Goal: Task Accomplishment & Management: Manage account settings

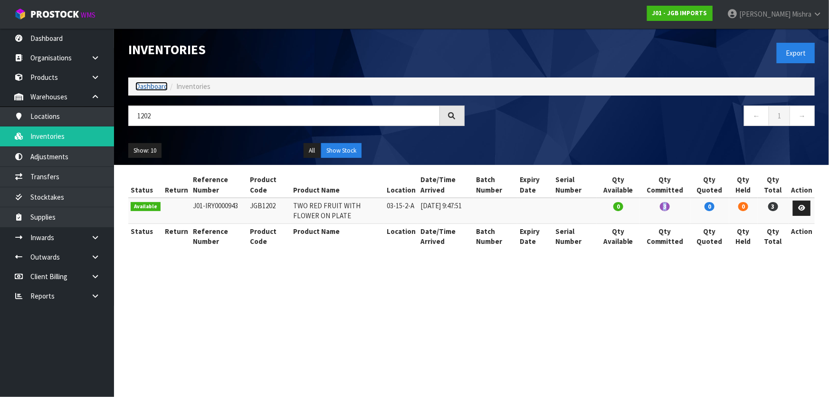
click at [146, 84] on link "Dashboard" at bounding box center [151, 86] width 32 height 9
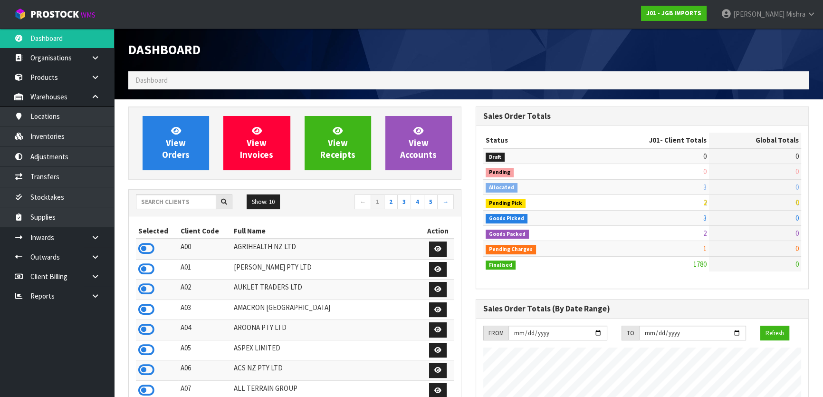
scroll to position [718, 347]
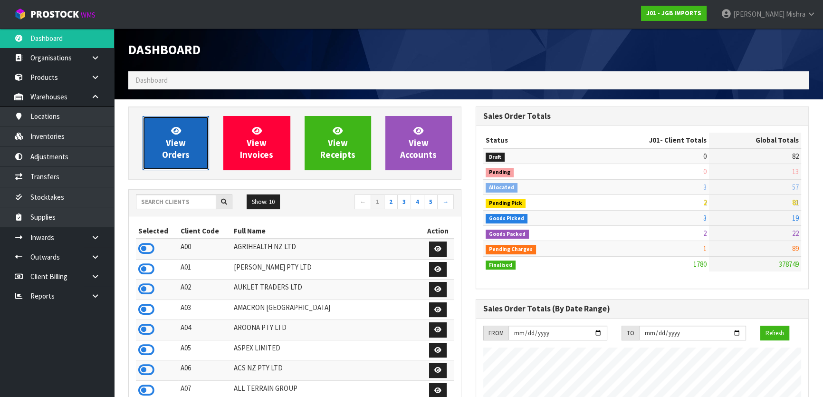
click at [183, 144] on span "View Orders" at bounding box center [176, 143] width 28 height 36
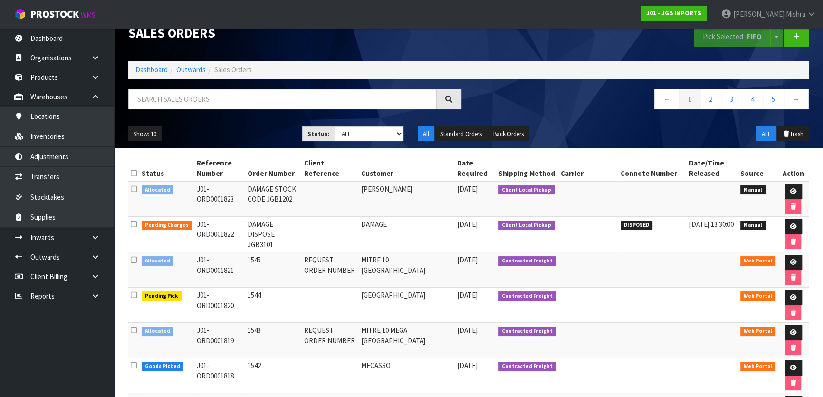
scroll to position [43, 0]
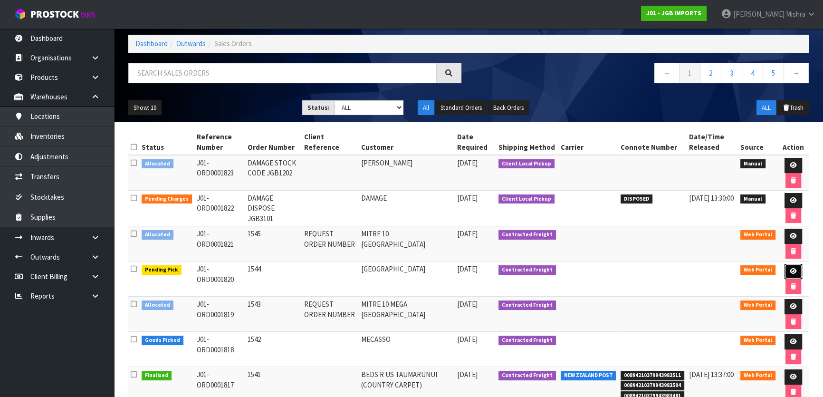
click at [793, 271] on icon at bounding box center [792, 271] width 7 height 6
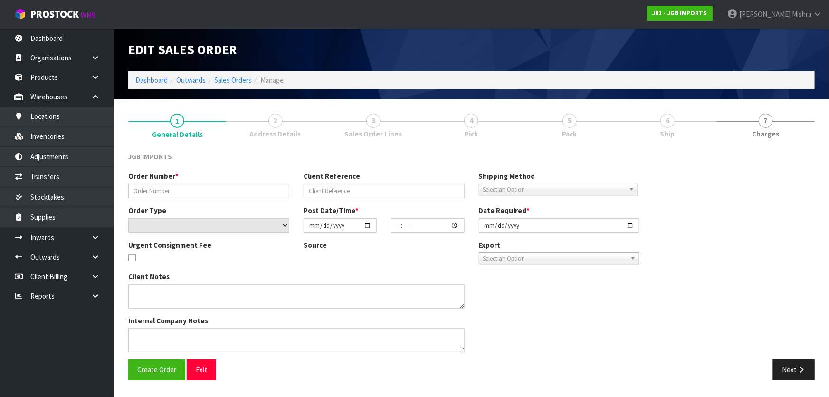
type input "1544"
select select "number:0"
type input "[DATE]"
type input "16:30:00.000"
type input "2025-08-28"
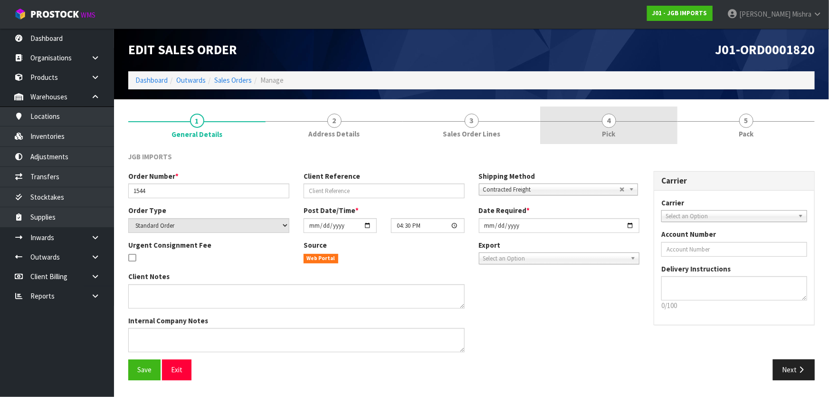
click at [605, 113] on link "4 Pick" at bounding box center [608, 125] width 137 height 38
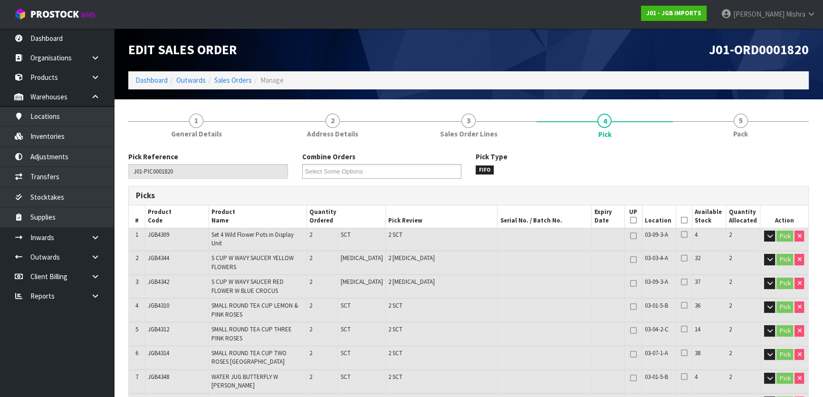
click at [680, 220] on icon at bounding box center [683, 220] width 7 height 0
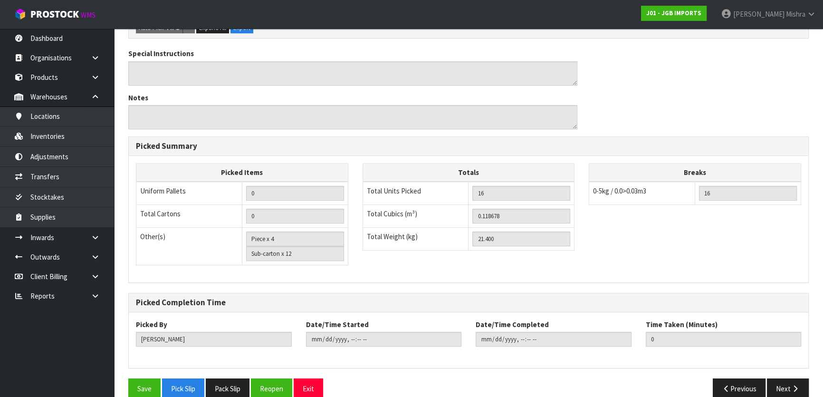
scroll to position [435, 0]
click at [152, 378] on button "Save" at bounding box center [144, 388] width 32 height 20
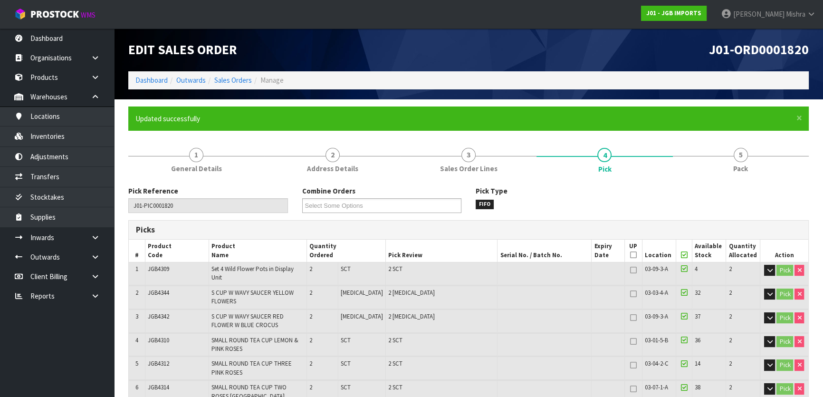
click at [237, 75] on li "Sales Orders" at bounding box center [229, 80] width 46 height 10
click at [237, 79] on link "Sales Orders" at bounding box center [233, 80] width 38 height 9
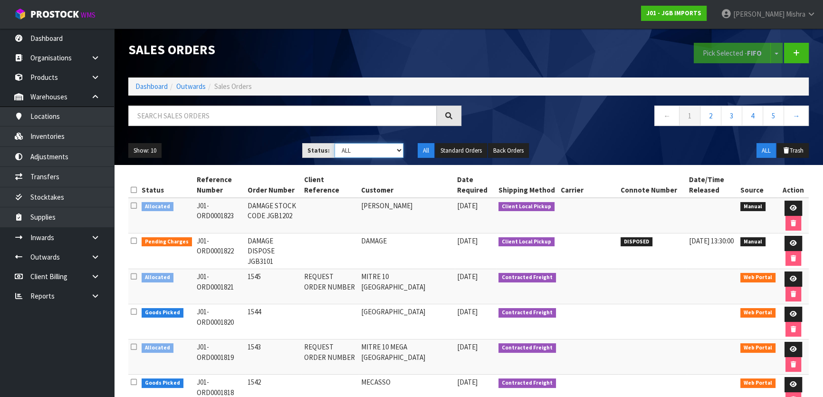
click at [384, 153] on select "Draft Pending Allocated Pending Pick Goods Picked Goods Packed Pending Charges …" at bounding box center [368, 150] width 69 height 15
select select "string:3"
click at [334, 143] on select "Draft Pending Allocated Pending Pick Goods Picked Goods Packed Pending Charges …" at bounding box center [368, 150] width 69 height 15
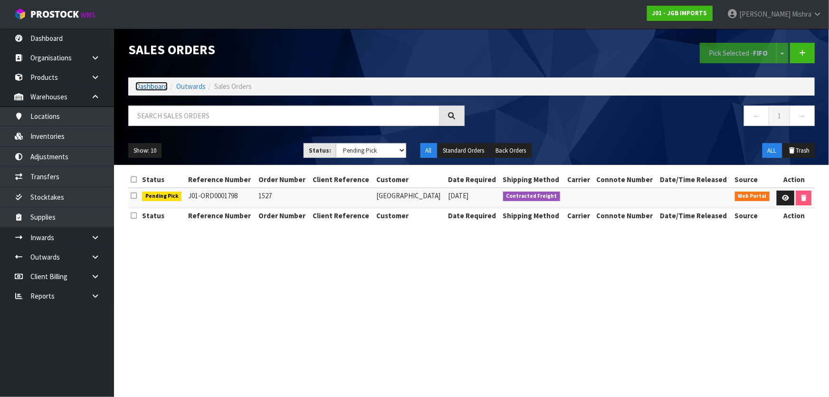
click at [153, 87] on link "Dashboard" at bounding box center [151, 86] width 32 height 9
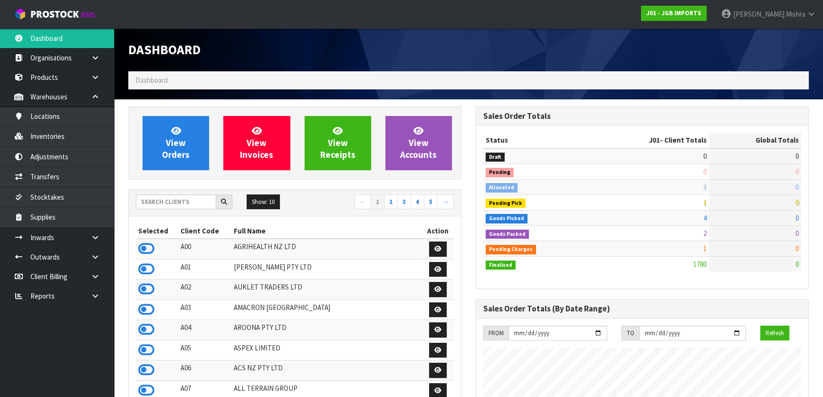
scroll to position [718, 347]
click at [174, 205] on input "text" at bounding box center [176, 201] width 80 height 15
type input "B06"
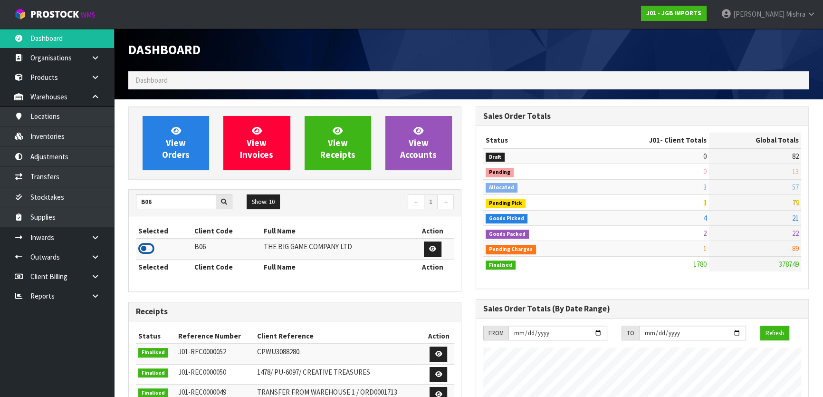
click at [143, 246] on icon at bounding box center [146, 248] width 16 height 14
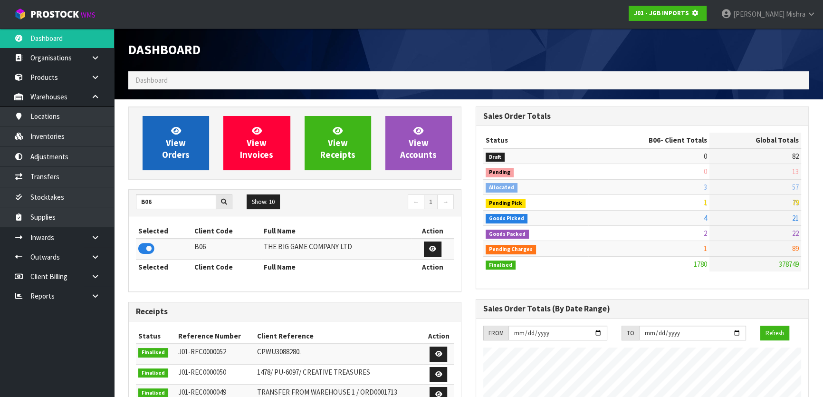
scroll to position [474358, 474602]
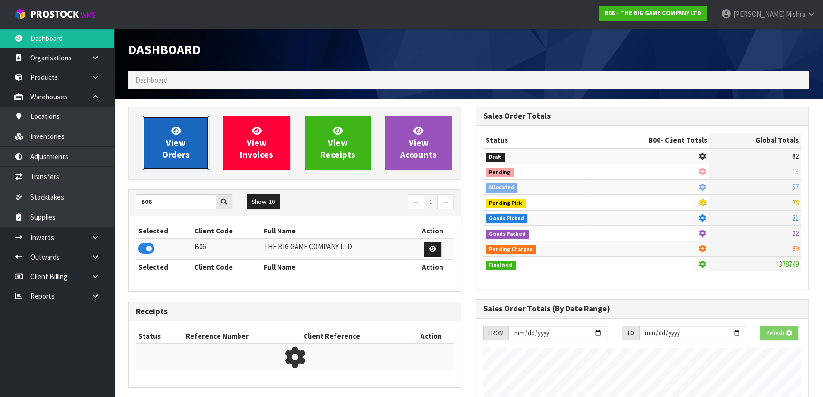
click at [171, 150] on span "View Orders" at bounding box center [176, 143] width 28 height 36
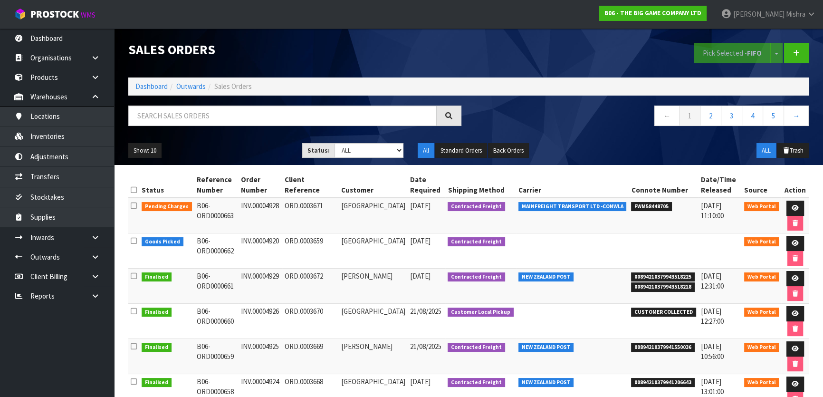
click at [140, 91] on li "Dashboard" at bounding box center [151, 86] width 32 height 10
click at [143, 85] on link "Dashboard" at bounding box center [151, 86] width 32 height 9
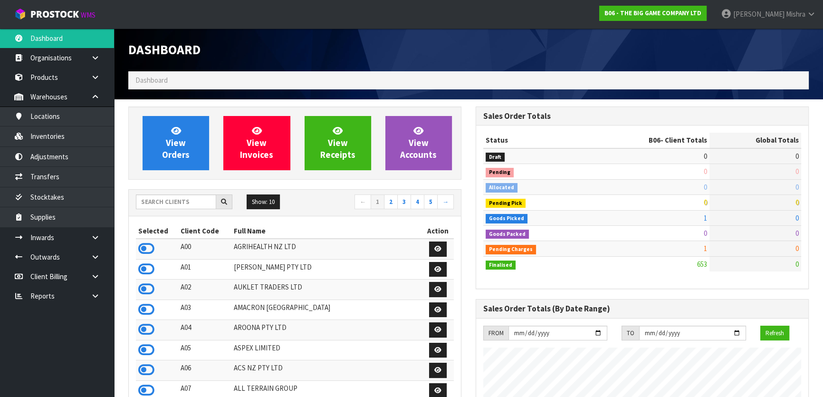
scroll to position [672, 347]
click at [172, 204] on input "text" at bounding box center [176, 201] width 80 height 15
type input "J01"
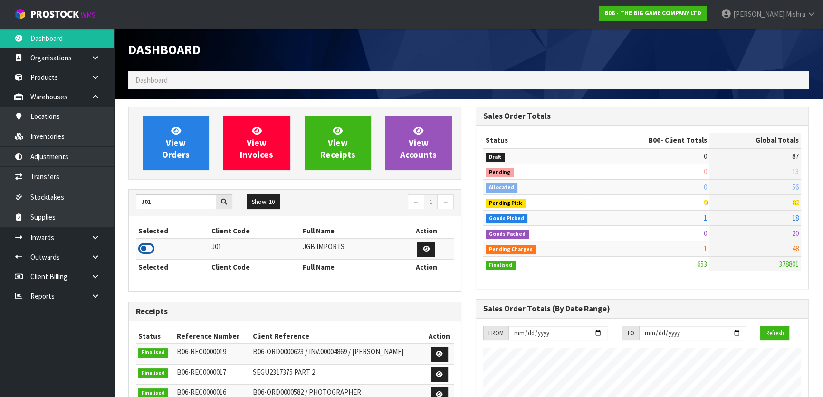
click at [142, 250] on icon at bounding box center [146, 248] width 16 height 14
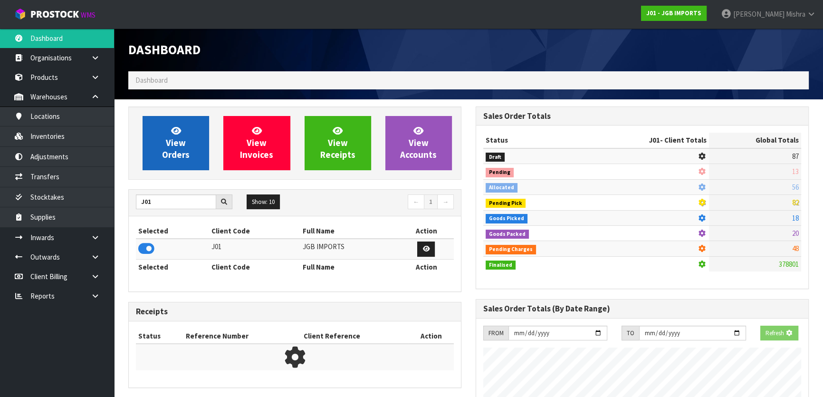
scroll to position [474358, 474602]
click at [152, 141] on link "View Orders" at bounding box center [175, 143] width 66 height 54
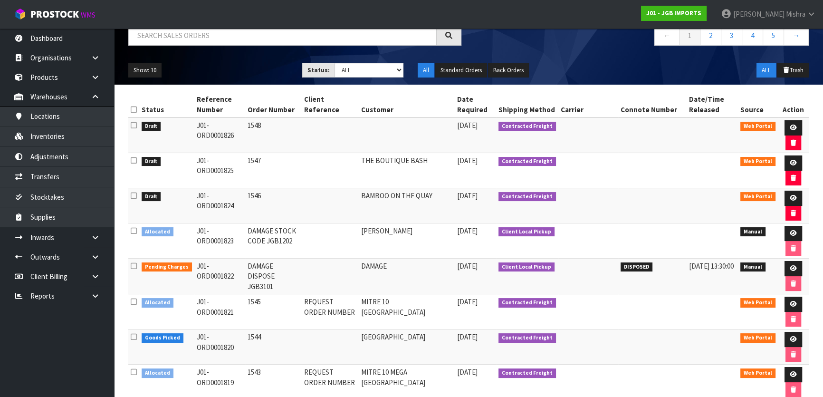
scroll to position [86, 0]
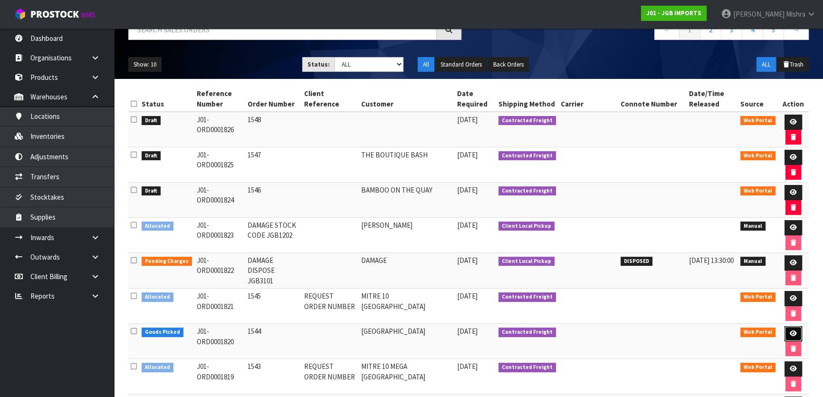
click at [789, 330] on icon at bounding box center [792, 333] width 7 height 6
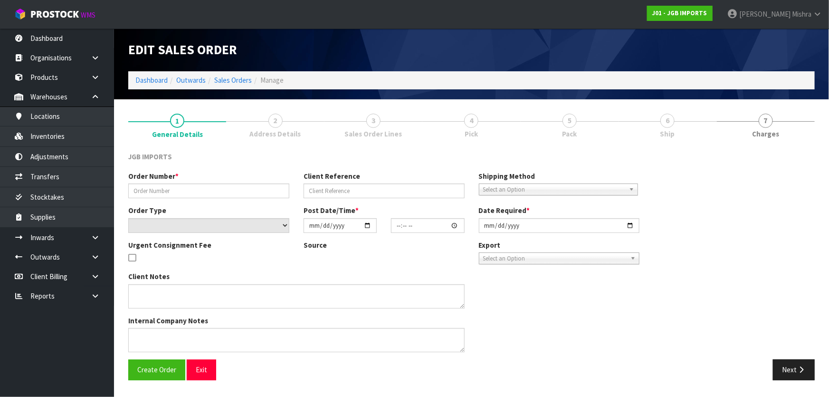
type input "1544"
select select "number:0"
type input "[DATE]"
type input "16:30:00.000"
type input "2025-08-28"
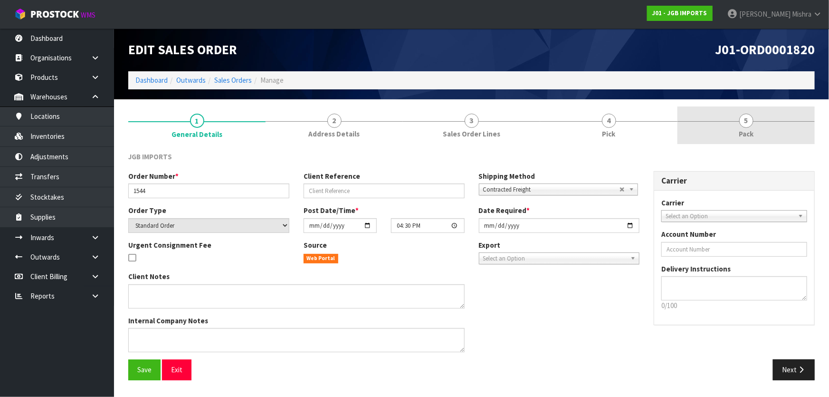
click at [714, 118] on link "5 Pack" at bounding box center [745, 125] width 137 height 38
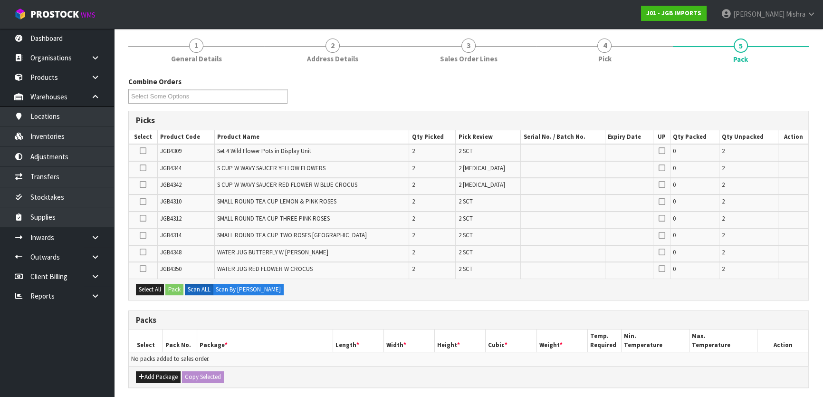
scroll to position [216, 0]
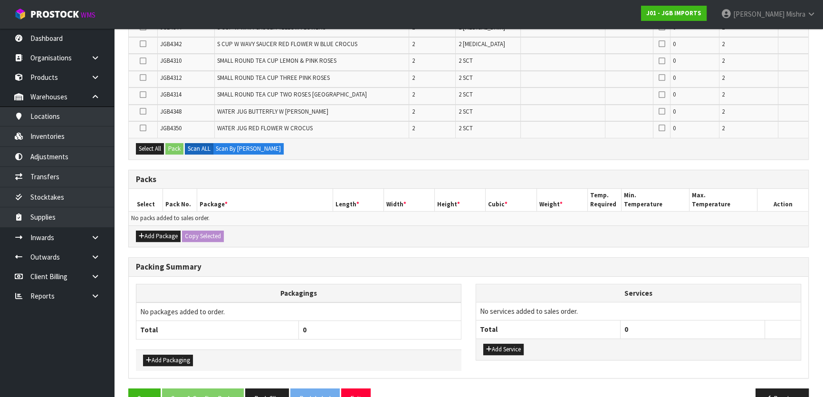
click at [161, 241] on div "Add Package Copy Selected" at bounding box center [468, 235] width 679 height 21
click at [161, 237] on button "Add Package" at bounding box center [158, 235] width 45 height 11
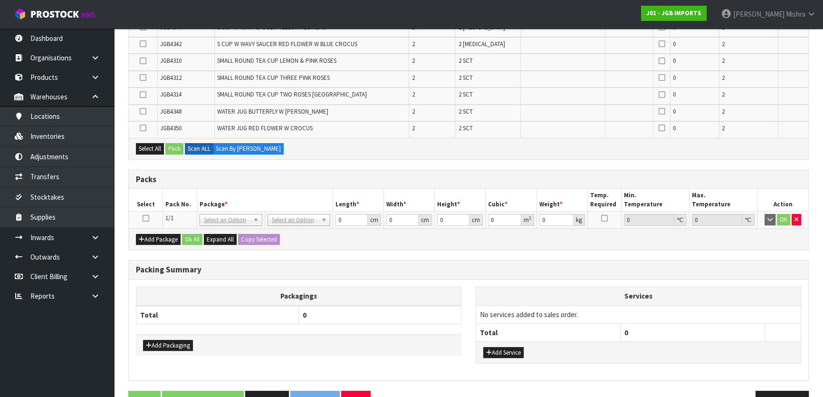
click at [144, 218] on icon at bounding box center [145, 218] width 7 height 0
drag, startPoint x: 138, startPoint y: 148, endPoint x: 147, endPoint y: 146, distance: 9.1
click at [142, 148] on button "Select All" at bounding box center [150, 148] width 28 height 11
click at [175, 151] on button "Pack" at bounding box center [174, 148] width 18 height 11
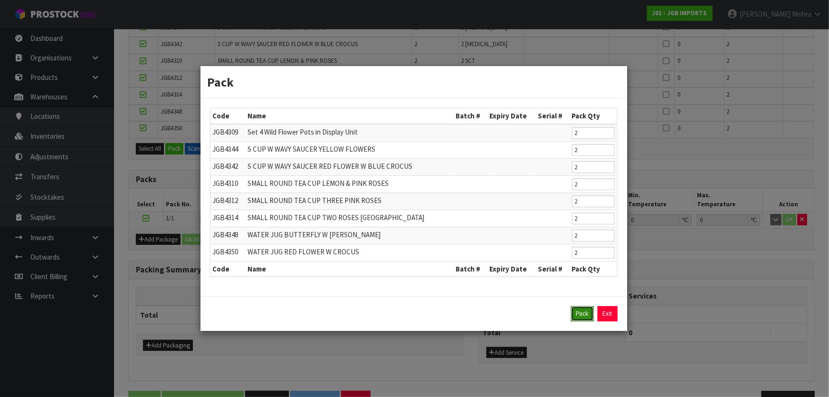
click at [581, 316] on button "Pack" at bounding box center [582, 313] width 23 height 15
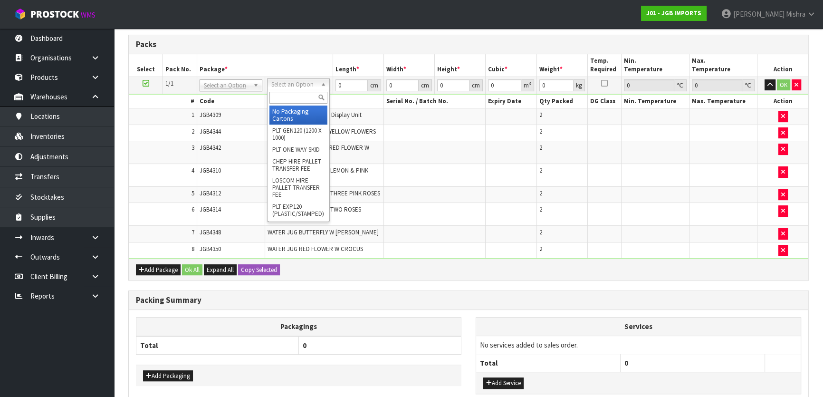
click at [282, 97] on input "text" at bounding box center [298, 98] width 58 height 12
type input "ctn9"
type input "51"
type input "38"
type input "58.5"
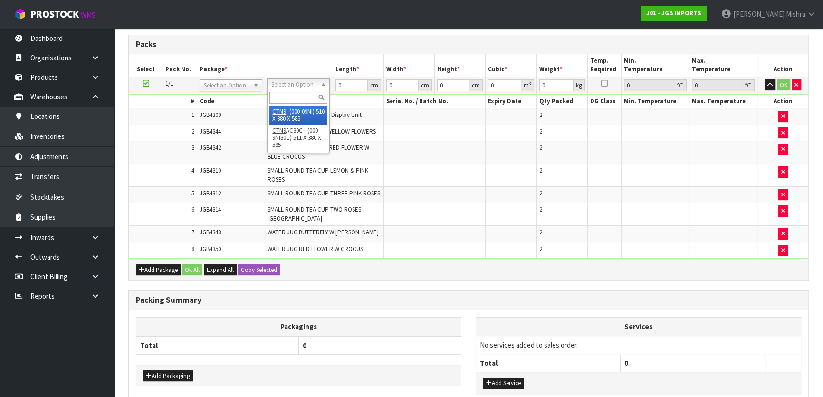
type input "0.113373"
type input "21.6"
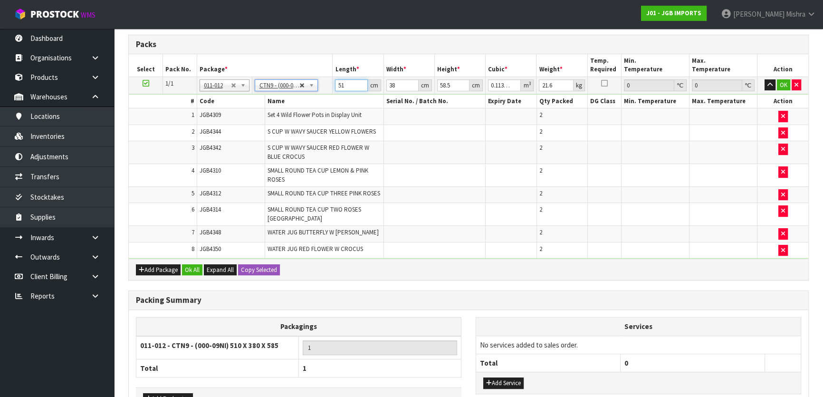
drag, startPoint x: 348, startPoint y: 84, endPoint x: 304, endPoint y: 85, distance: 43.3
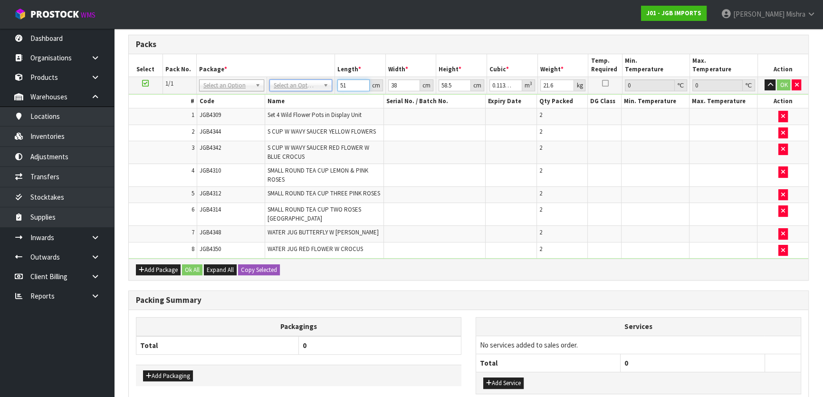
type input "5"
type input "0.011115"
type input "53"
type input "0.117819"
type input "53"
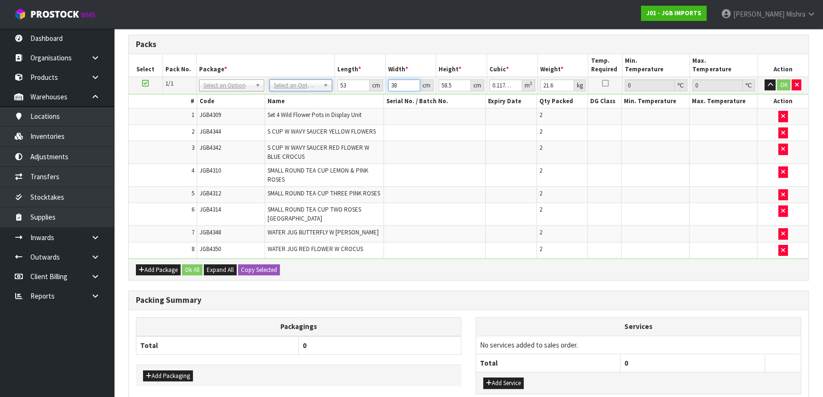
type input "4"
type input "0.012402"
type input "41"
type input "0.12712"
type input "41"
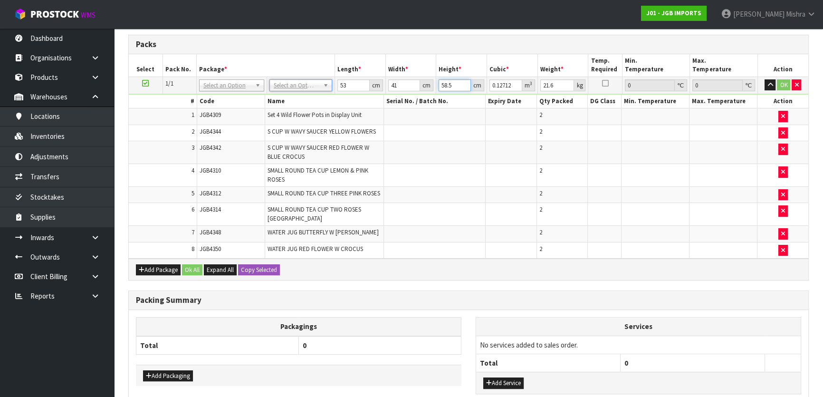
type input "5"
type input "0.010865"
type input "55"
type input "0.119515"
type input "55"
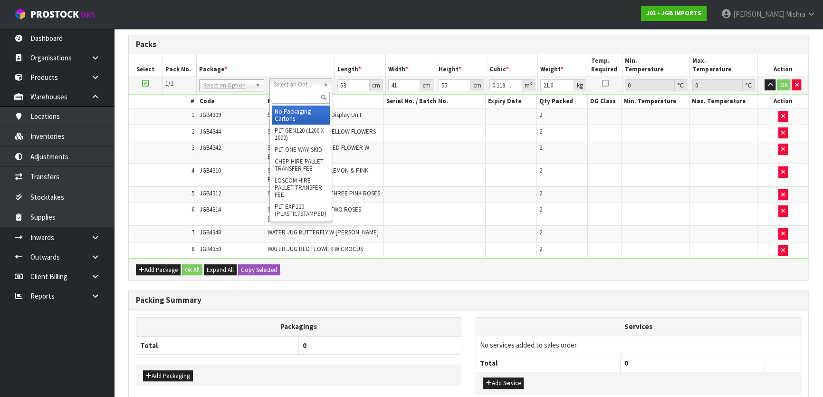
click at [296, 98] on input "text" at bounding box center [301, 98] width 58 height 12
type input "ctn9"
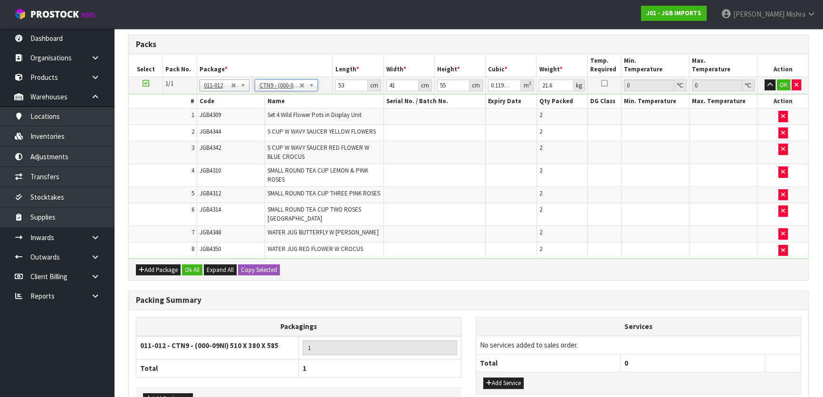
type input "51"
type input "38"
type input "58.5"
type input "0.113373"
drag, startPoint x: 344, startPoint y: 85, endPoint x: 313, endPoint y: 85, distance: 30.9
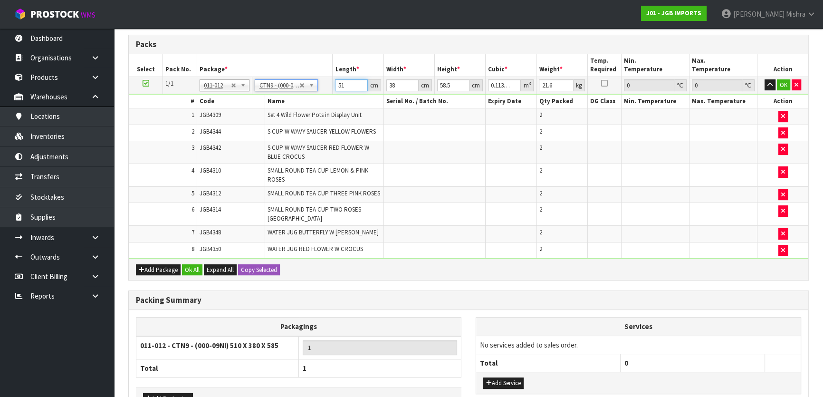
click at [313, 85] on tr "1/1 NONE 007-001 007-002 007-004 007-009 007-013 007-014 007-015 007-017 007-01…" at bounding box center [468, 84] width 679 height 17
type input "5"
type input "0.011115"
type input "53"
type input "0.117819"
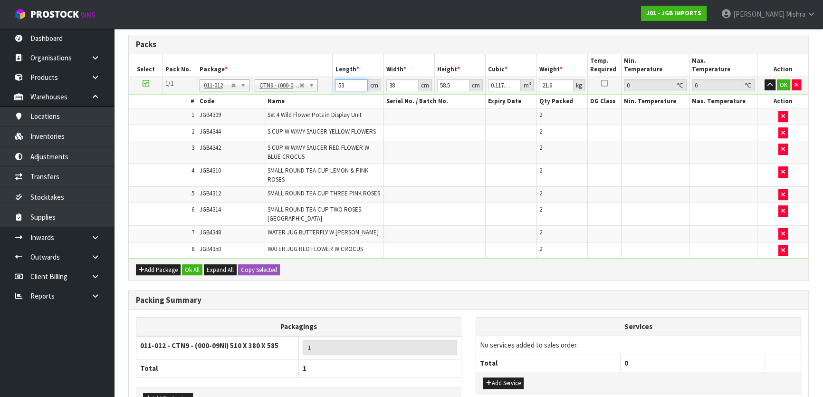
type input "53"
type input "4"
type input "0.012402"
type input "41"
type input "0.12712"
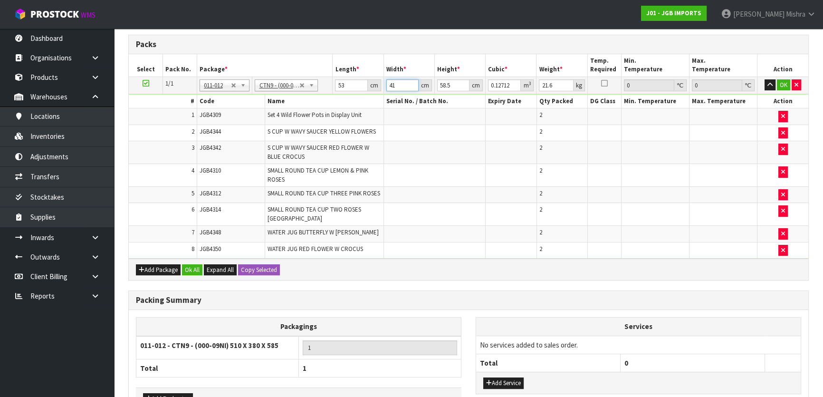
type input "41"
type input "5"
type input "0.010865"
type input "55"
type input "0.119515"
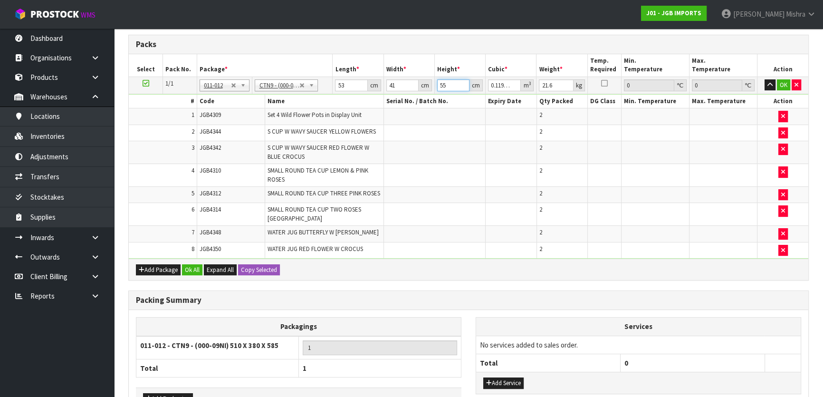
type input "55"
type input "18"
click at [193, 264] on button "Ok All" at bounding box center [192, 269] width 20 height 11
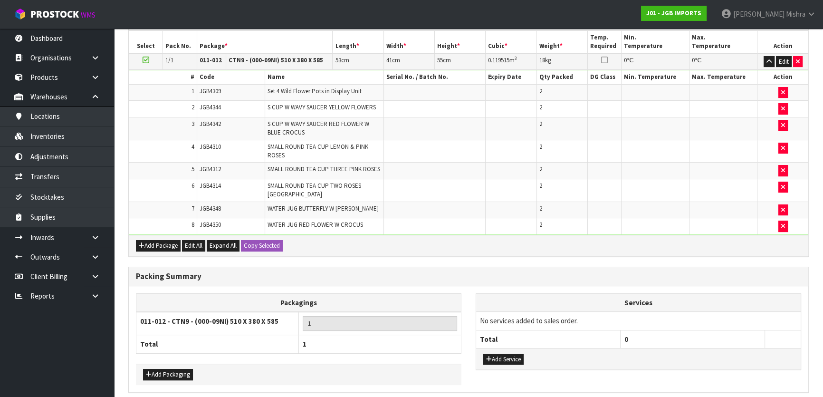
scroll to position [269, 0]
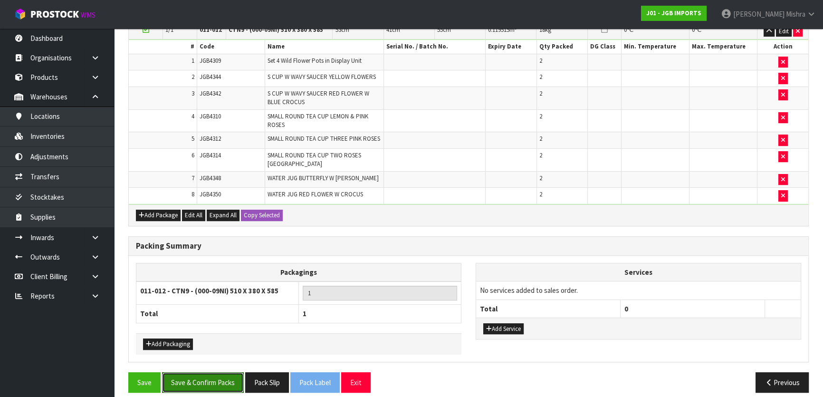
drag, startPoint x: 228, startPoint y: 368, endPoint x: 232, endPoint y: 361, distance: 7.9
click at [228, 372] on button "Save & Confirm Packs" at bounding box center [203, 382] width 82 height 20
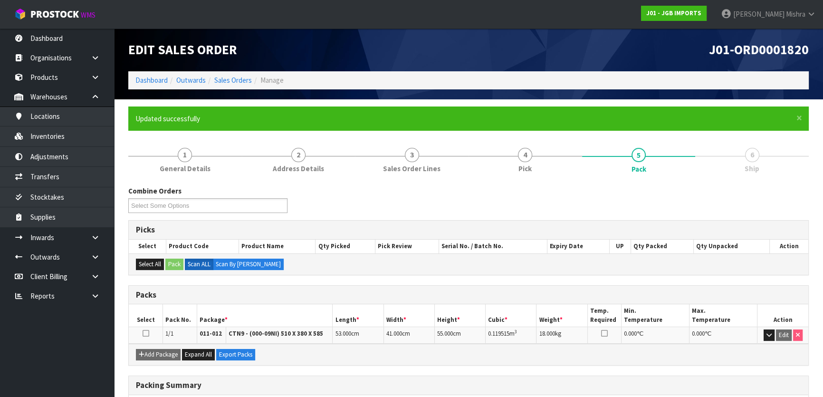
scroll to position [125, 0]
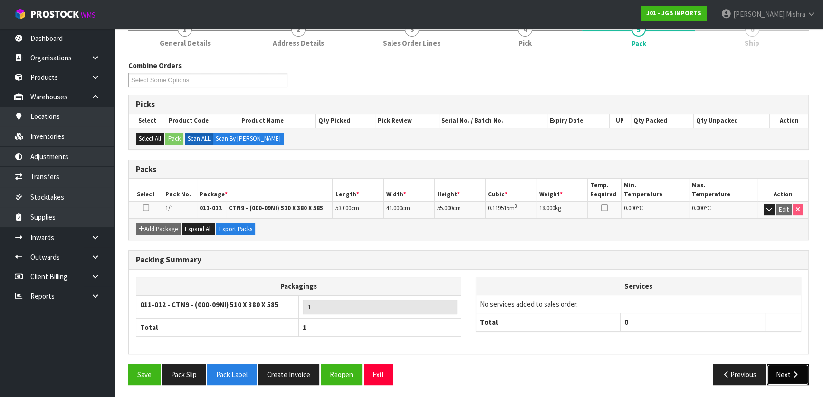
click at [780, 372] on button "Next" at bounding box center [788, 374] width 42 height 20
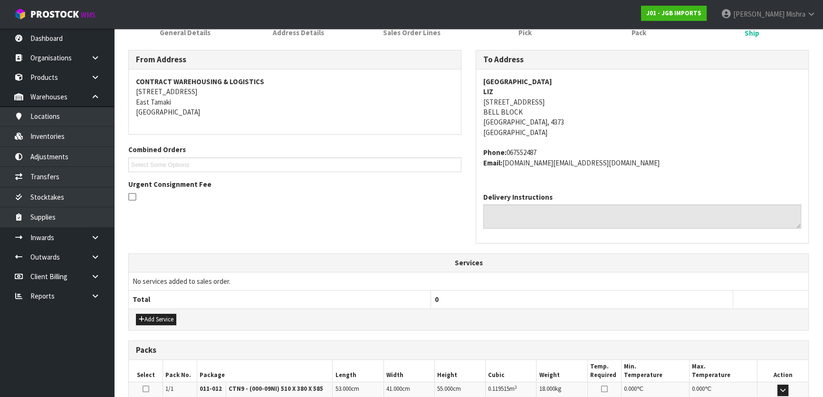
scroll to position [260, 0]
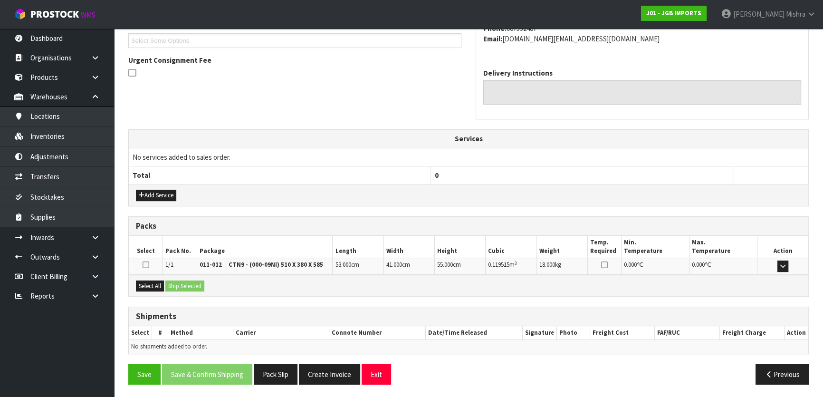
click at [134, 288] on div "Select All Ship Selected" at bounding box center [468, 285] width 679 height 21
drag, startPoint x: 153, startPoint y: 279, endPoint x: 152, endPoint y: 291, distance: 11.9
click at [152, 291] on div "Select All Ship Selected" at bounding box center [468, 285] width 679 height 21
click at [160, 287] on button "Select All" at bounding box center [150, 285] width 28 height 11
click at [179, 282] on button "Ship Selected" at bounding box center [184, 285] width 39 height 11
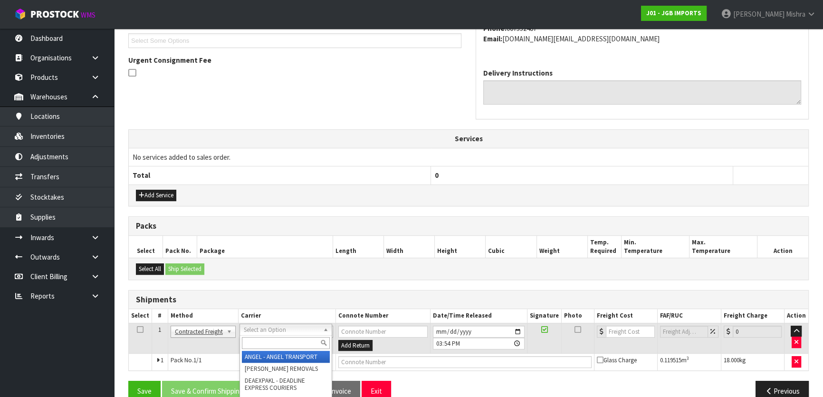
click at [269, 341] on input "text" at bounding box center [286, 343] width 88 height 12
type input "nzp"
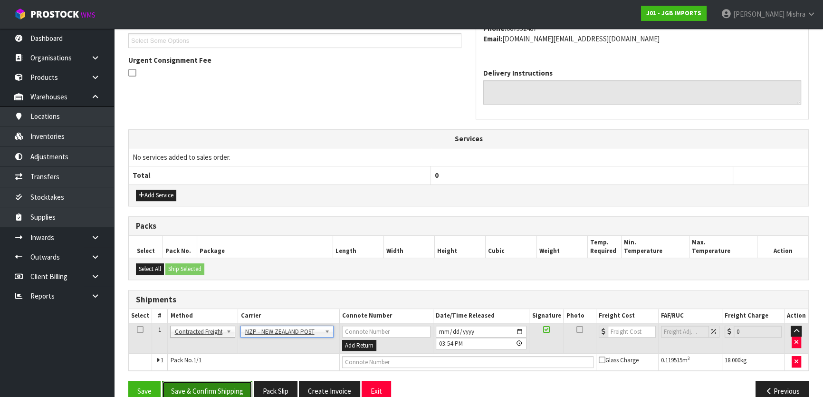
click at [230, 383] on button "Save & Confirm Shipping" at bounding box center [207, 390] width 90 height 20
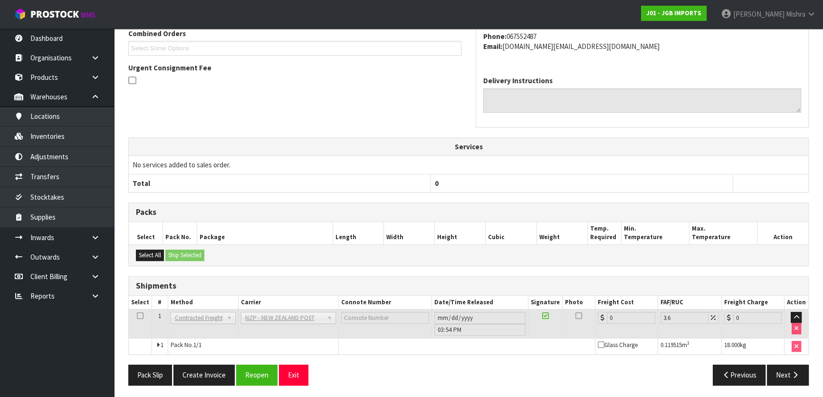
scroll to position [263, 0]
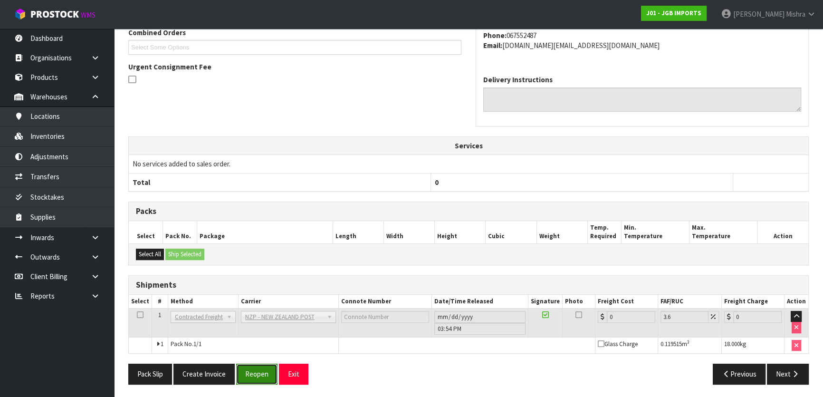
click at [254, 378] on button "Reopen" at bounding box center [256, 373] width 41 height 20
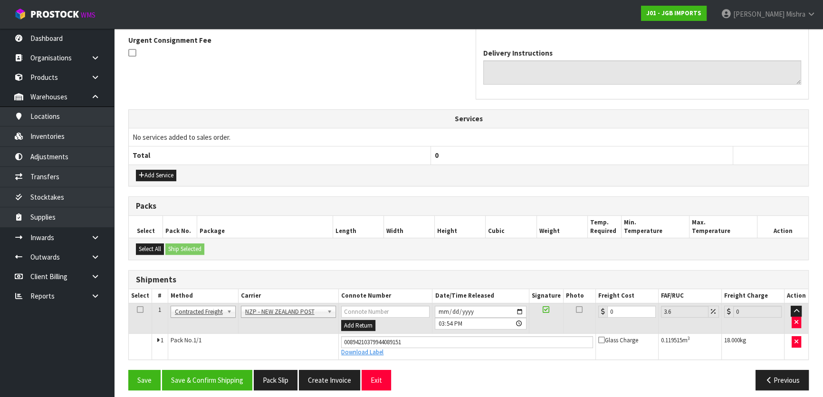
scroll to position [285, 0]
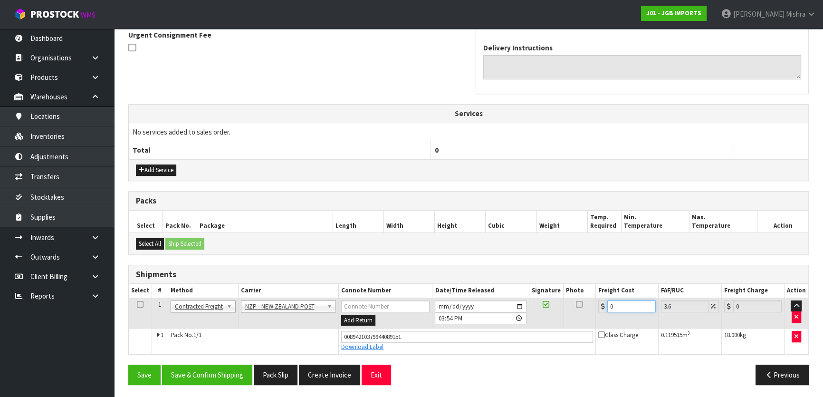
drag, startPoint x: 622, startPoint y: 306, endPoint x: 524, endPoint y: 305, distance: 98.3
click at [524, 305] on tr "1 Client Local Pickup Customer Local Pickup Company Freight Contracted Freight …" at bounding box center [468, 312] width 679 height 31
type input "2"
type input "2.07"
type input "24"
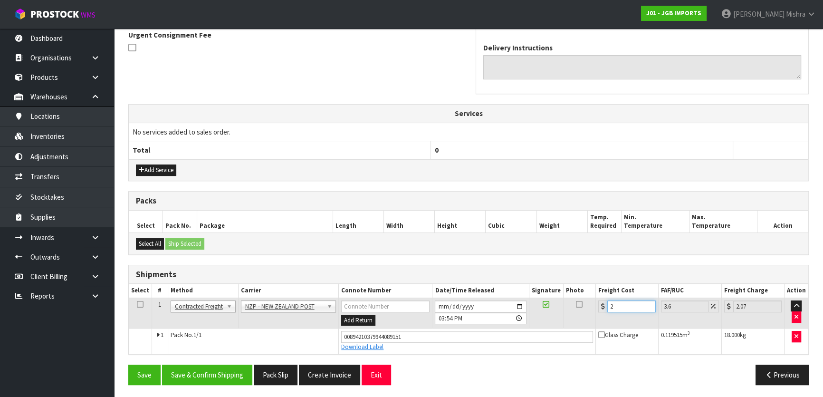
type input "24.86"
type input "24.4"
type input "25.28"
type input "24.42"
type input "25.3"
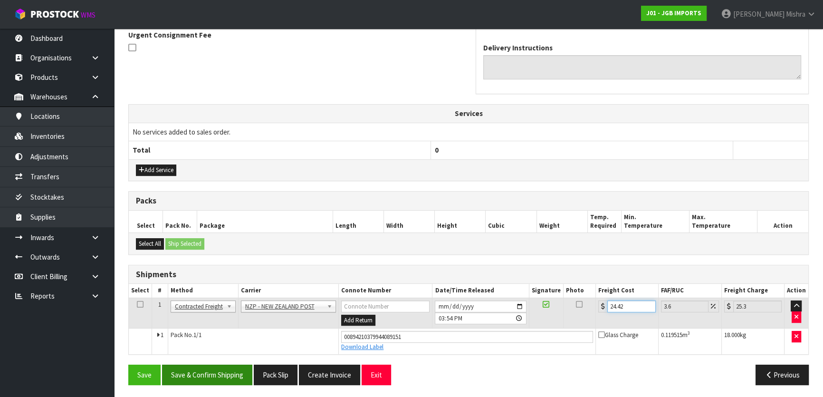
type input "24.42"
click at [199, 370] on button "Save & Confirm Shipping" at bounding box center [207, 374] width 90 height 20
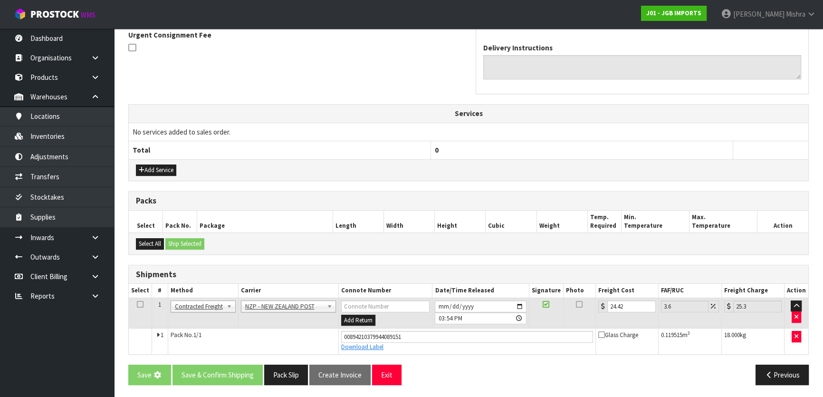
scroll to position [0, 0]
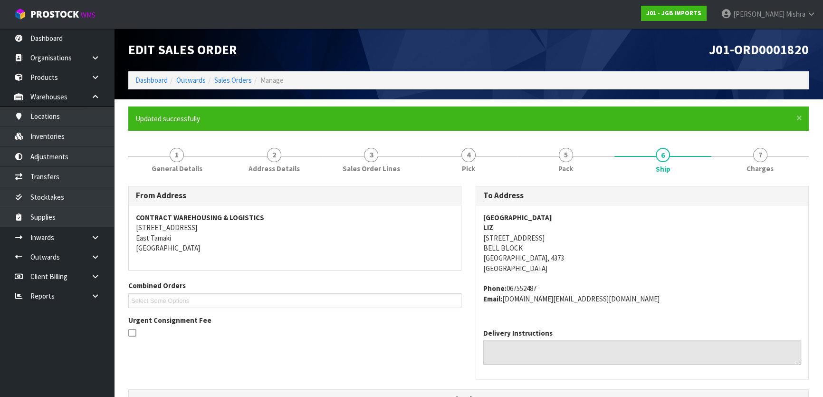
click at [764, 51] on span "J01-ORD0001820" at bounding box center [759, 49] width 100 height 17
copy div "J01-ORD0001820"
click at [146, 76] on link "Dashboard" at bounding box center [151, 80] width 32 height 9
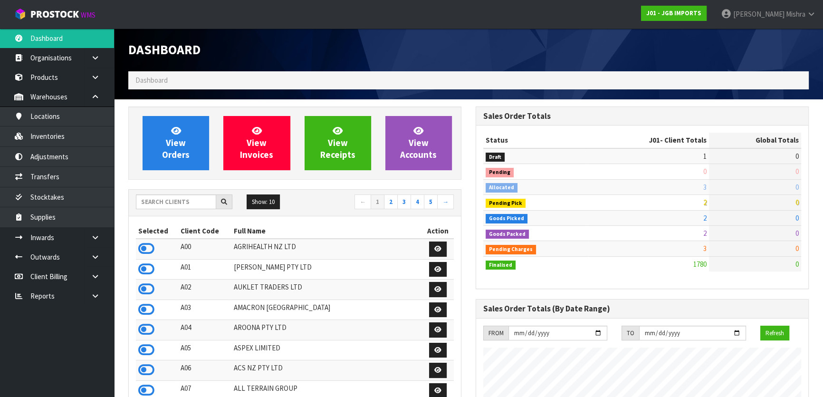
scroll to position [718, 347]
click at [163, 205] on input "text" at bounding box center [176, 201] width 80 height 15
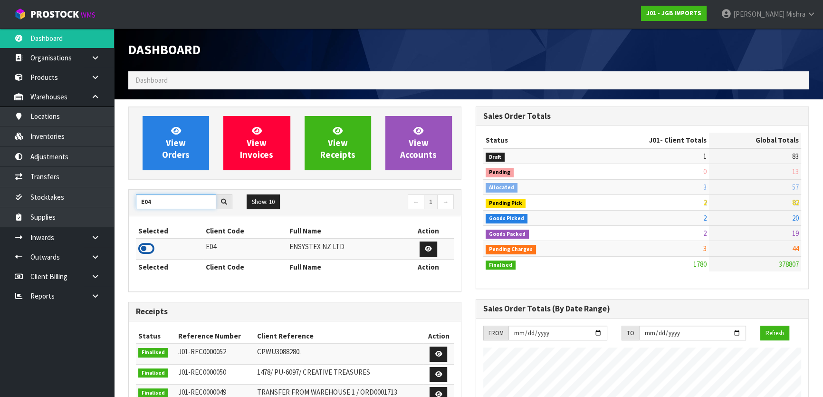
type input "E04"
click at [143, 246] on icon at bounding box center [146, 248] width 16 height 14
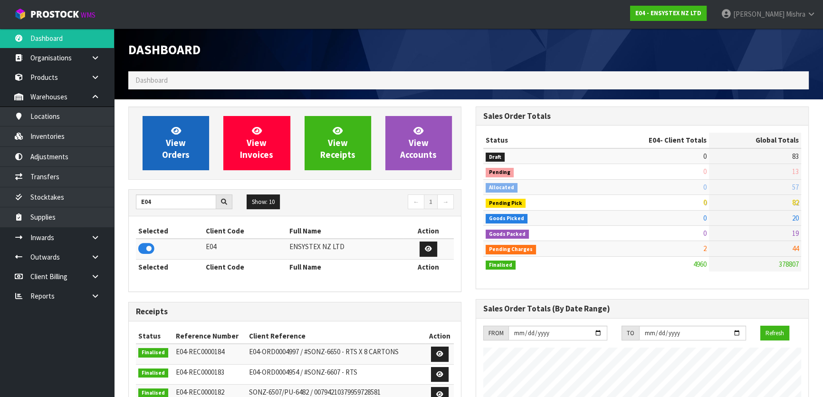
scroll to position [739, 347]
click at [187, 140] on link "View Orders" at bounding box center [175, 143] width 66 height 54
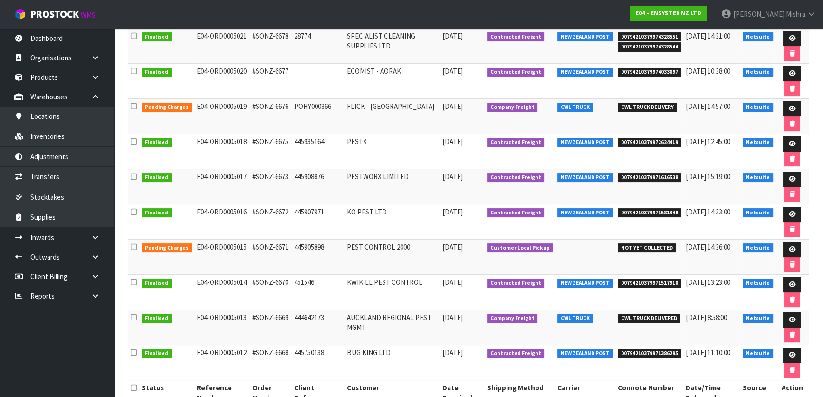
scroll to position [172, 0]
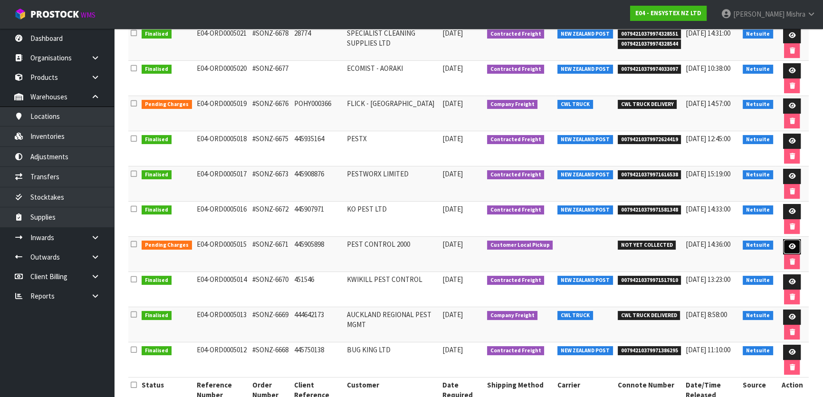
click at [784, 242] on link at bounding box center [792, 246] width 18 height 15
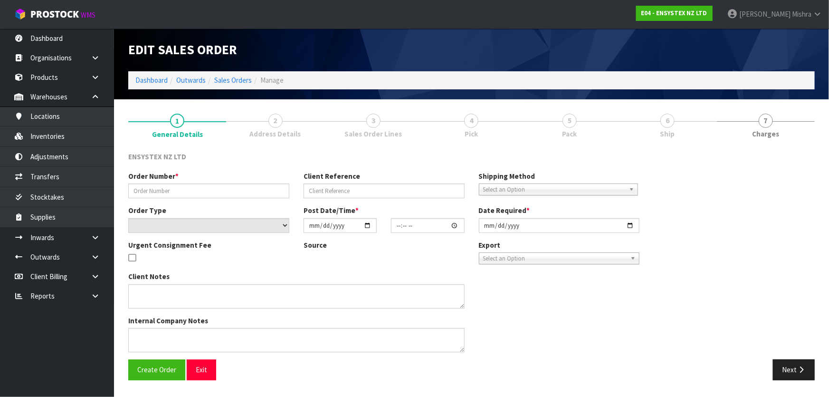
type input "#SONZ-6671"
type input "445905898"
select select "number:0"
type input "2025-08-22"
type input "12:15:07.000"
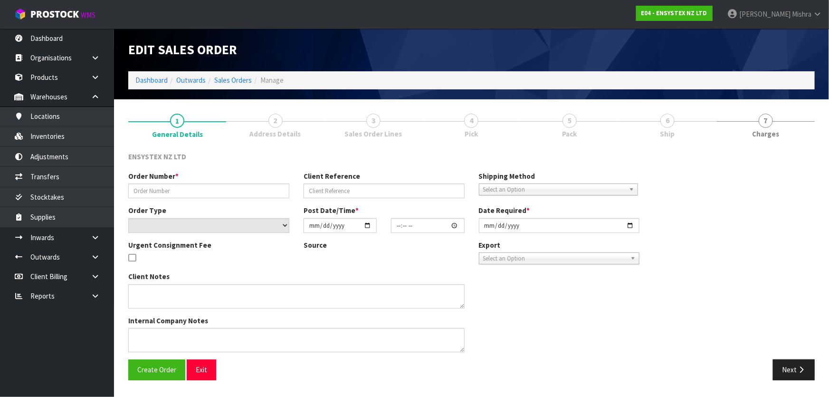
type input "2025-08-25"
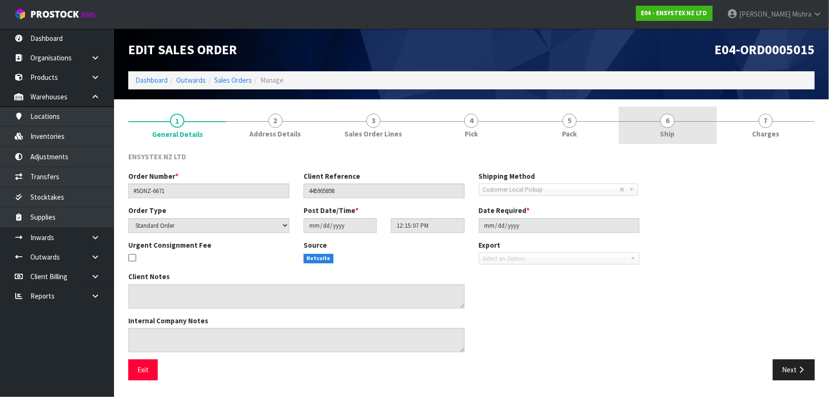
click at [665, 129] on span "Ship" at bounding box center [667, 134] width 15 height 10
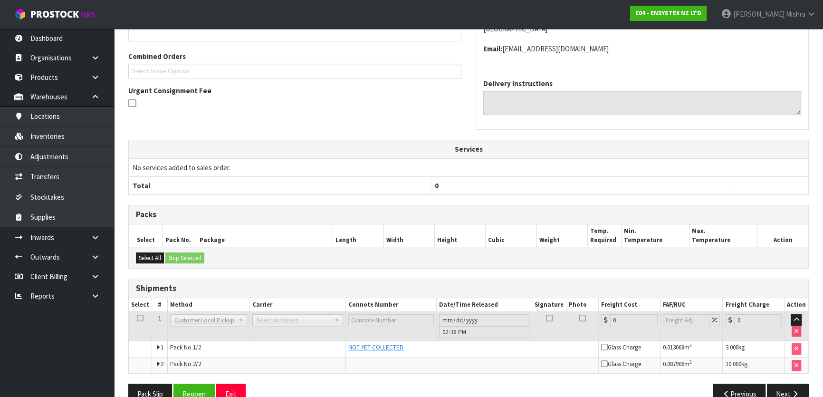
scroll to position [214, 0]
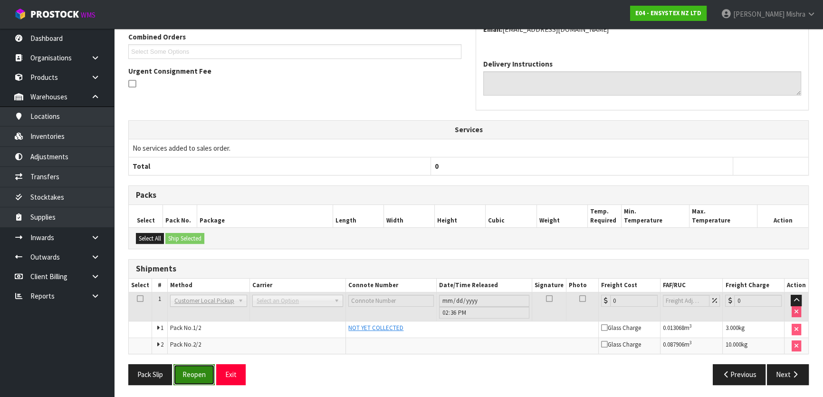
drag, startPoint x: 191, startPoint y: 369, endPoint x: 199, endPoint y: 367, distance: 7.8
click at [191, 369] on button "Reopen" at bounding box center [193, 374] width 41 height 20
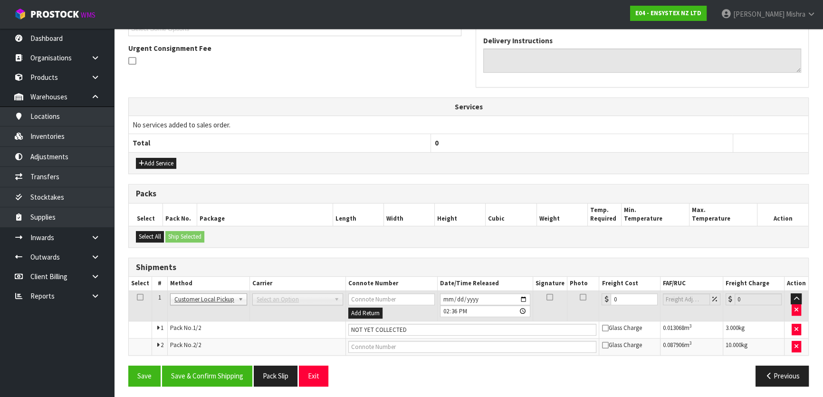
scroll to position [273, 0]
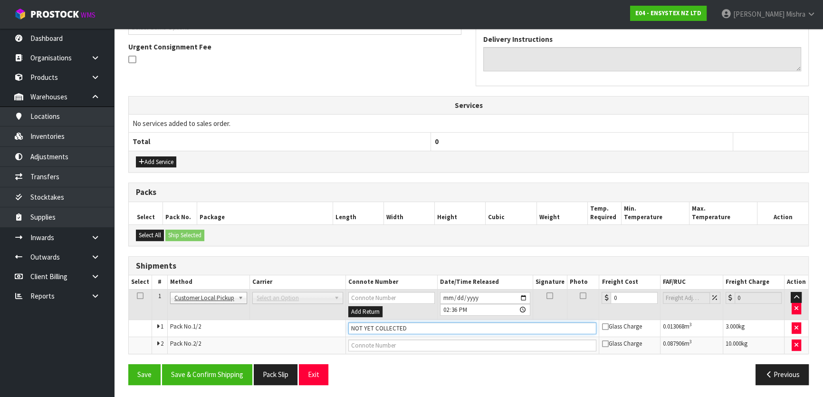
drag, startPoint x: 348, startPoint y: 325, endPoint x: 312, endPoint y: 317, distance: 37.0
click at [311, 324] on tr "1 Pack No. 1/2 NOT YET COLLECTED Glass Charge 0.013068 m 3 3.000 kg" at bounding box center [468, 328] width 679 height 17
type input "CUSTOMER COLLECTED"
click at [196, 383] on div "Save Save & Confirm Shipping Pack Slip Exit Previous" at bounding box center [468, 378] width 694 height 28
click at [197, 375] on button "Save & Confirm Shipping" at bounding box center [207, 374] width 90 height 20
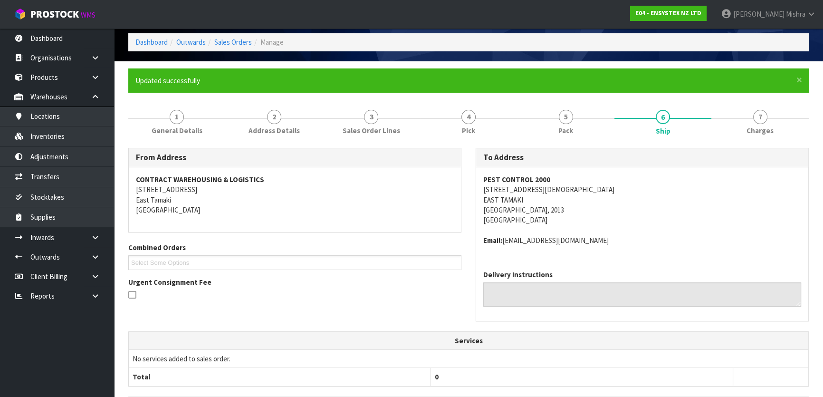
scroll to position [0, 0]
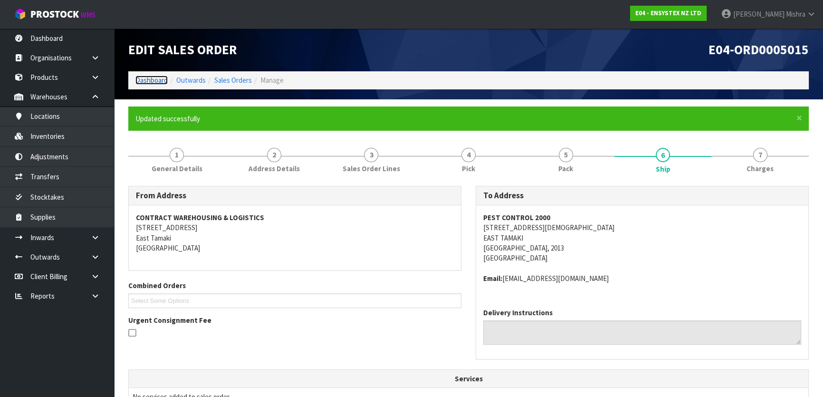
click at [147, 84] on link "Dashboard" at bounding box center [151, 80] width 32 height 9
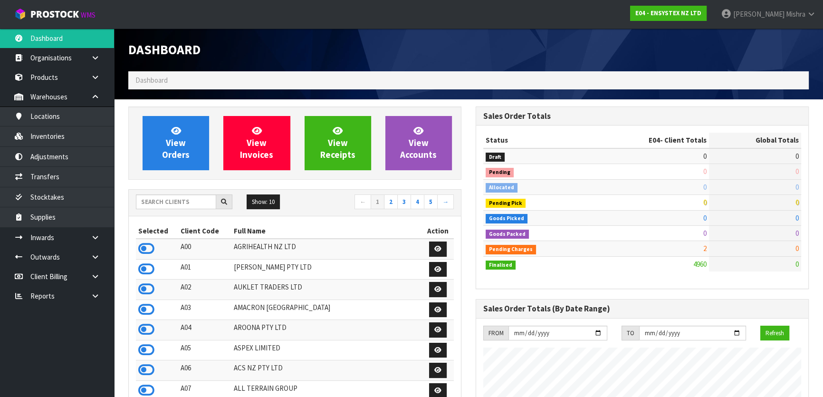
scroll to position [739, 347]
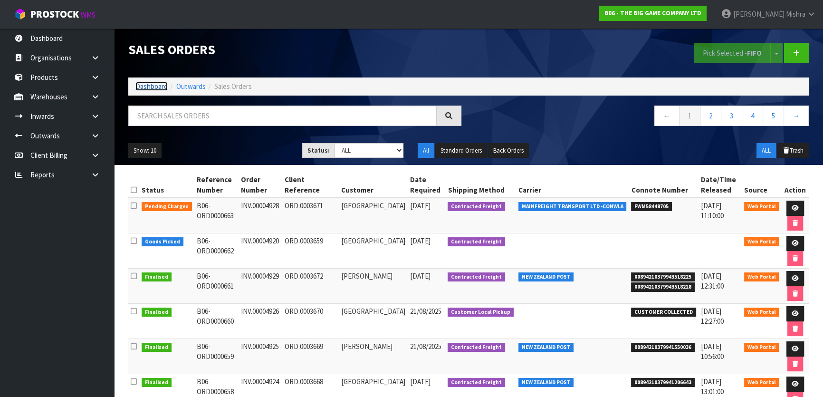
click at [157, 85] on link "Dashboard" at bounding box center [151, 86] width 32 height 9
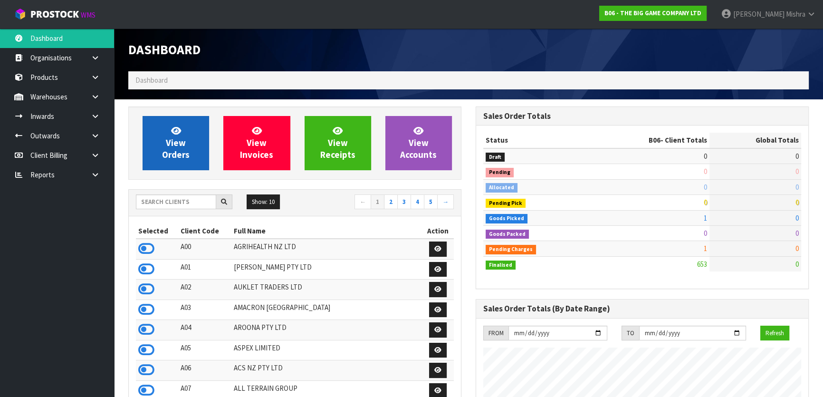
scroll to position [672, 347]
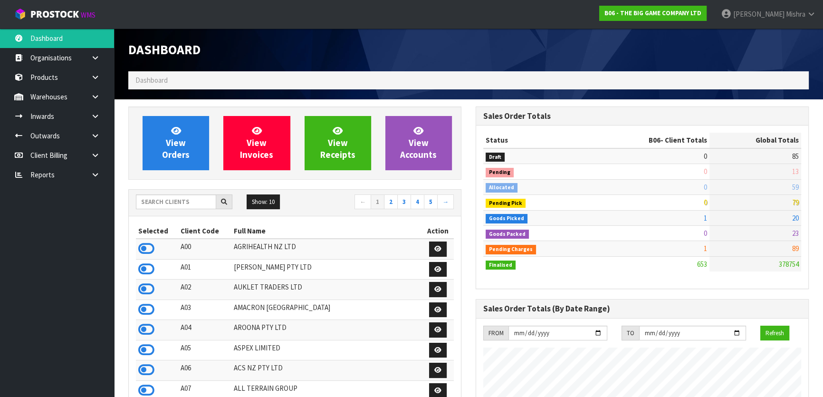
click at [185, 213] on div "Show: 10 5 10 25 50 ← 1 2 3 4 5 →" at bounding box center [295, 203] width 332 height 27
click at [184, 213] on div "Show: 10 5 10 25 50 ← 1 2 3 4 5 →" at bounding box center [295, 203] width 332 height 27
click at [184, 190] on div "Show: 10 5 10 25 50 ← 1 2 3 4 5 →" at bounding box center [295, 203] width 332 height 27
click at [180, 198] on input "text" at bounding box center [176, 201] width 80 height 15
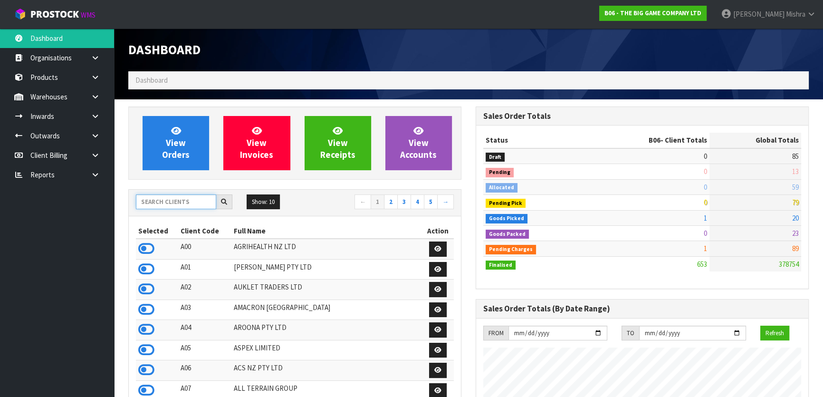
click at [173, 201] on input "text" at bounding box center [176, 201] width 80 height 15
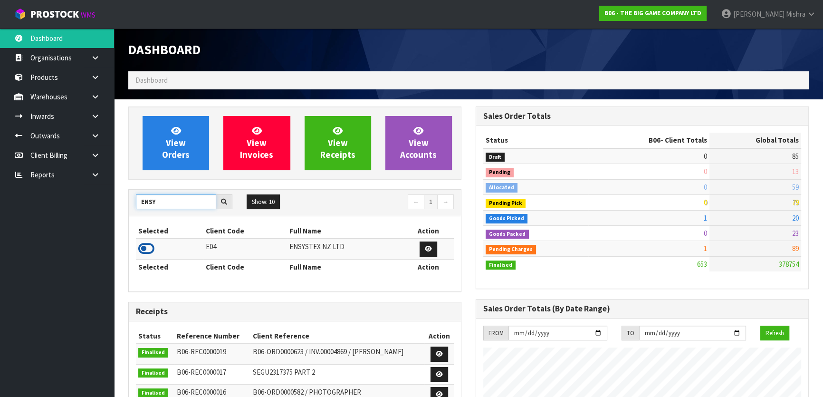
type input "ENSY"
click at [148, 254] on icon at bounding box center [146, 248] width 16 height 14
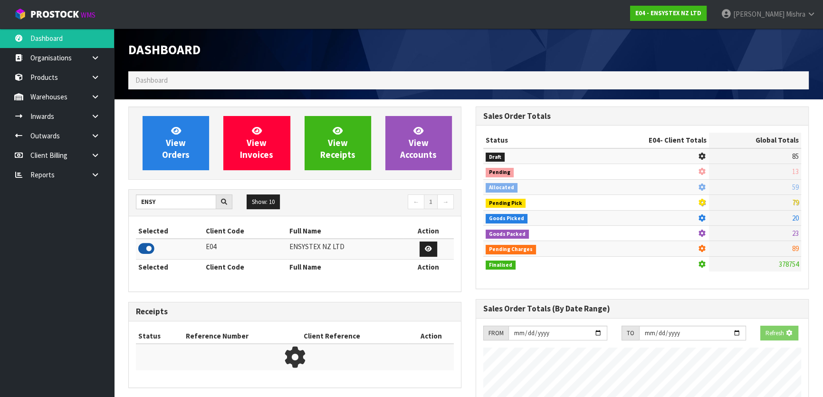
click at [148, 246] on icon at bounding box center [146, 248] width 16 height 14
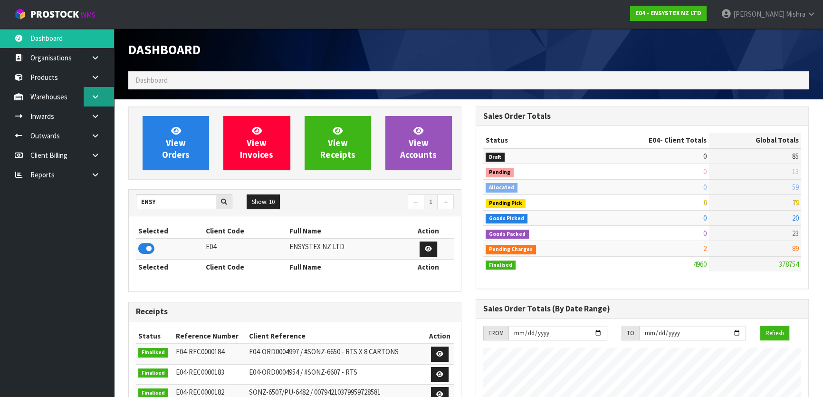
scroll to position [739, 347]
click at [101, 99] on link at bounding box center [99, 96] width 30 height 19
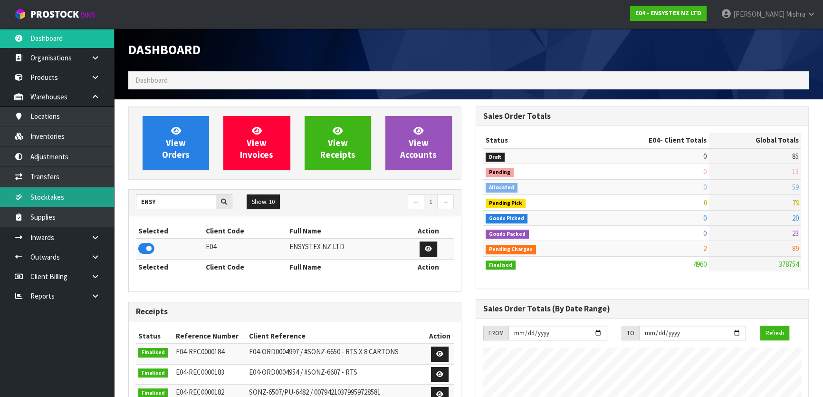
click at [70, 195] on link "Stocktakes" at bounding box center [57, 196] width 114 height 19
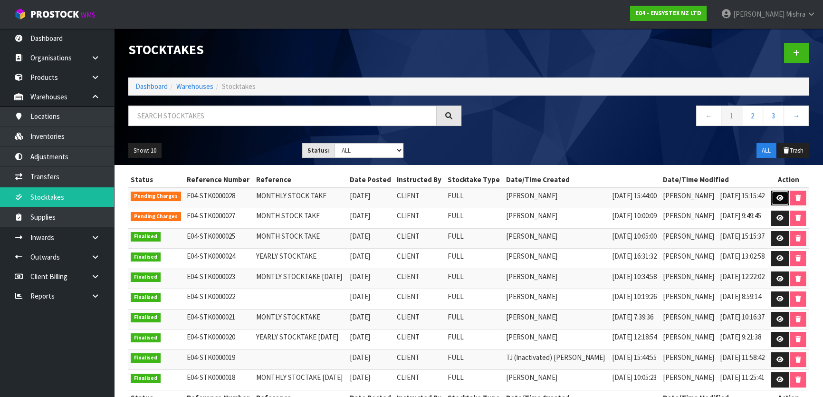
click at [777, 195] on icon at bounding box center [779, 198] width 7 height 6
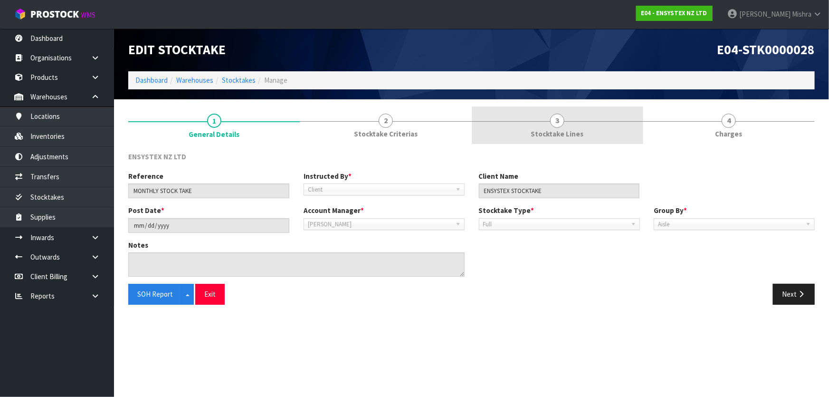
click at [627, 140] on link "3 Stocktake Lines" at bounding box center [557, 125] width 171 height 38
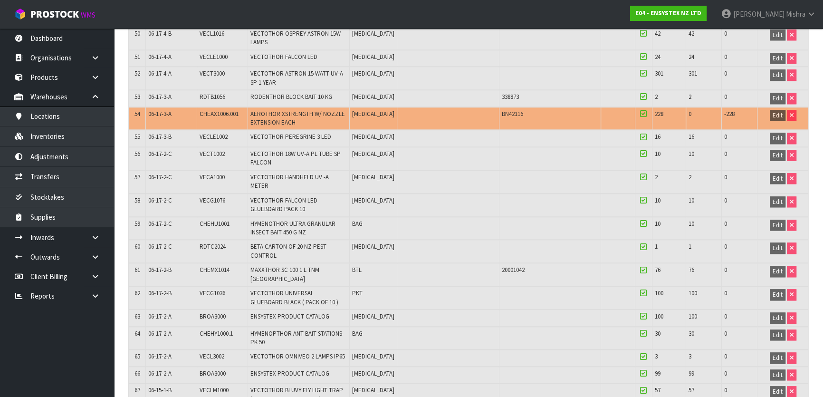
scroll to position [1214, 0]
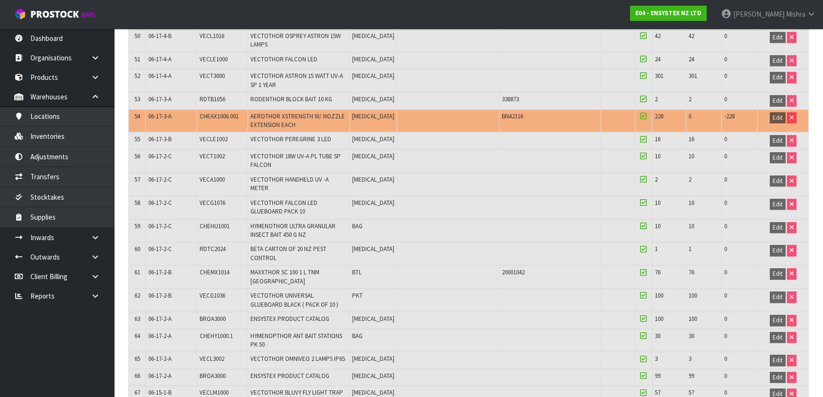
drag, startPoint x: 489, startPoint y: 96, endPoint x: 483, endPoint y: 100, distance: 6.8
click at [502, 112] on span "BN42116" at bounding box center [512, 116] width 21 height 8
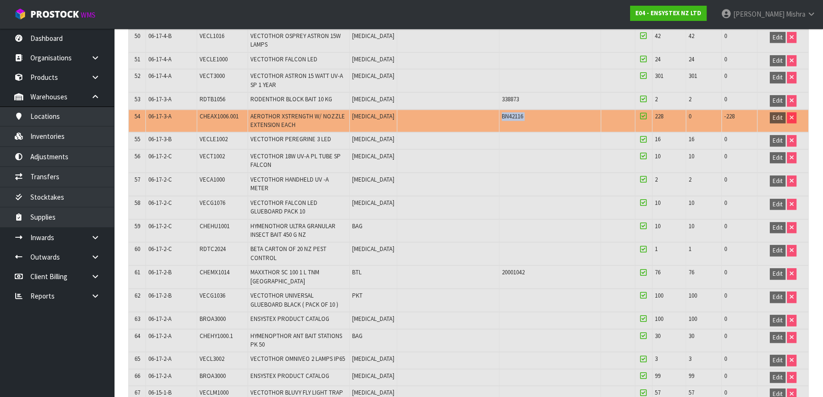
copy tr "BN42116"
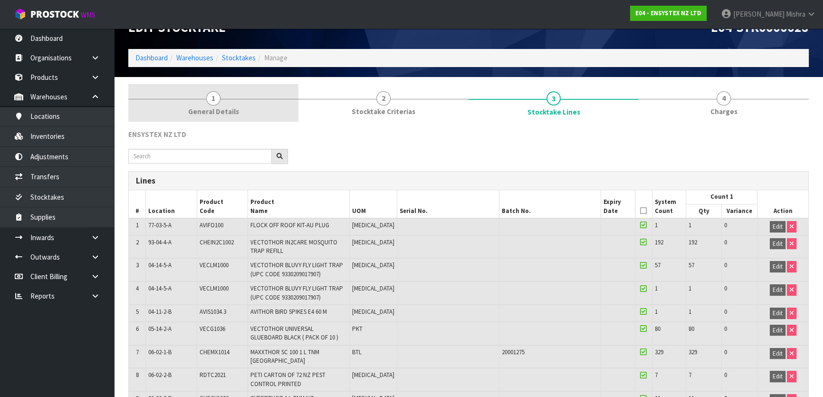
scroll to position [0, 0]
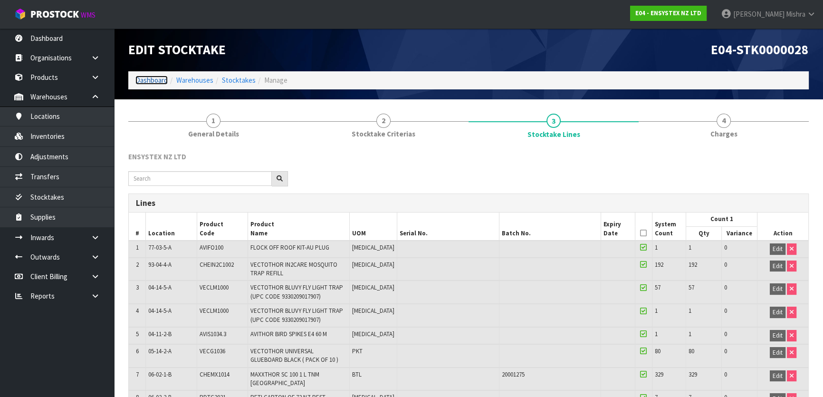
click at [151, 77] on link "Dashboard" at bounding box center [151, 80] width 32 height 9
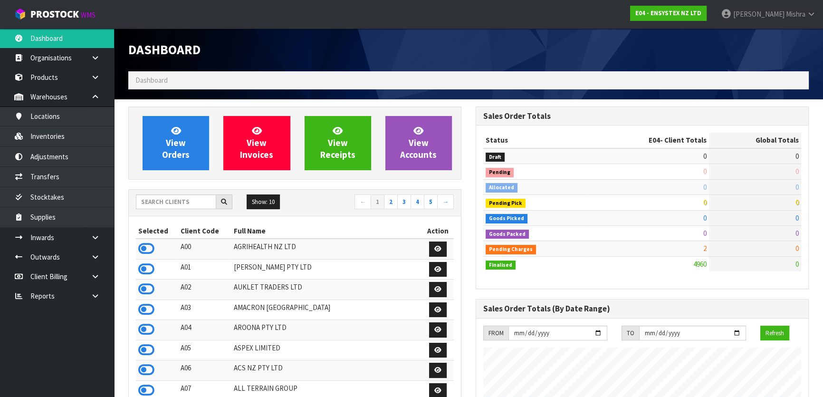
scroll to position [739, 347]
click at [166, 201] on input "text" at bounding box center [176, 201] width 80 height 15
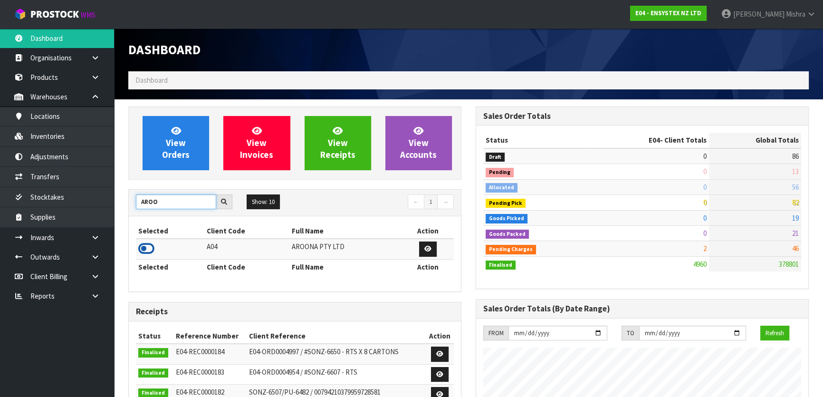
type input "AROO"
click at [142, 248] on icon at bounding box center [146, 248] width 16 height 14
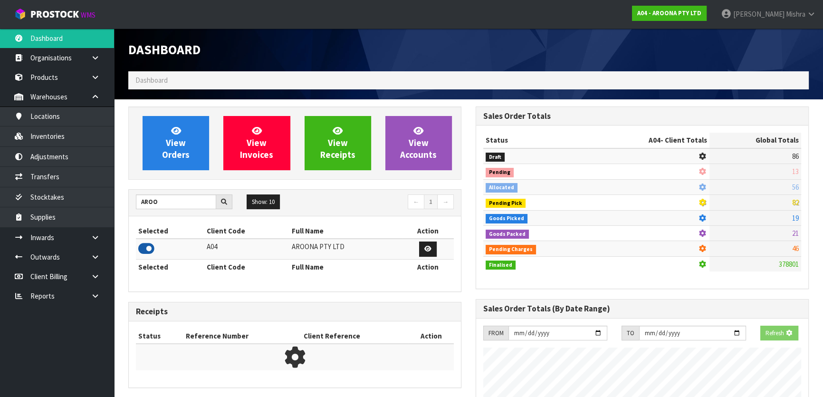
scroll to position [474369, 474602]
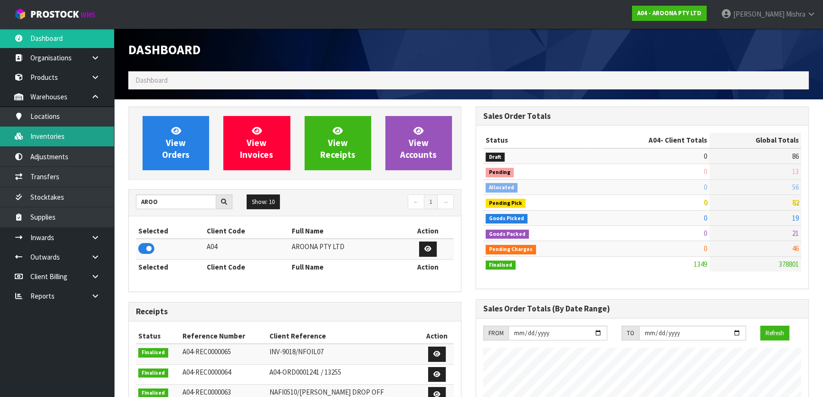
click at [83, 129] on link "Inventories" at bounding box center [57, 135] width 114 height 19
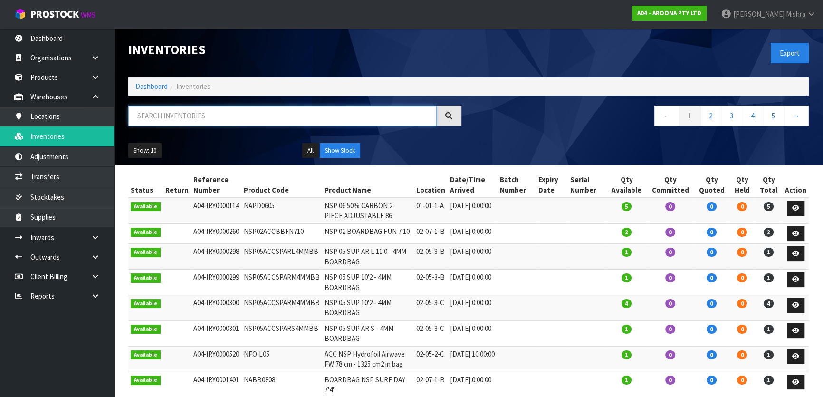
click at [158, 123] on input "text" at bounding box center [282, 115] width 308 height 20
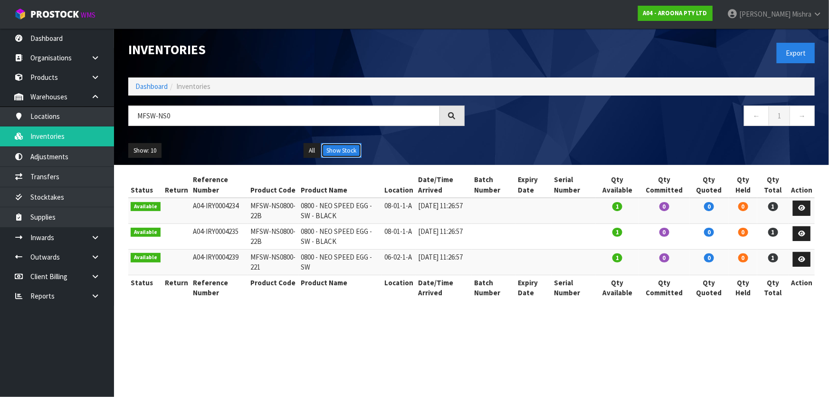
click at [352, 148] on button "Show Stock" at bounding box center [341, 150] width 40 height 15
click at [172, 109] on input "MFSW-NS0" at bounding box center [284, 115] width 312 height 20
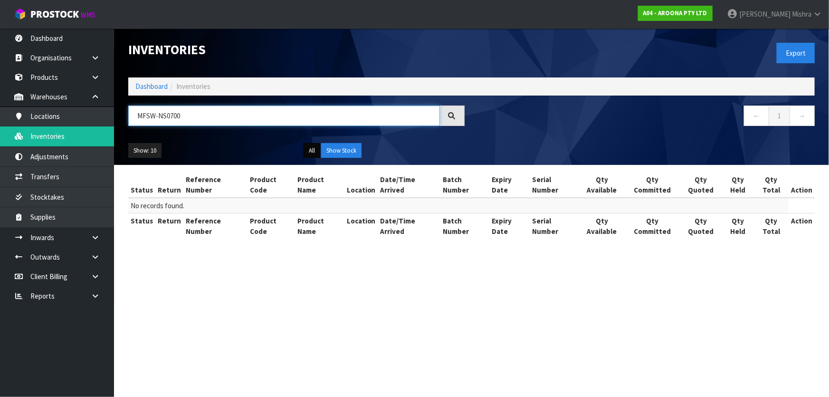
type input "MFSW-NS0700"
click at [313, 154] on button "All" at bounding box center [311, 150] width 17 height 15
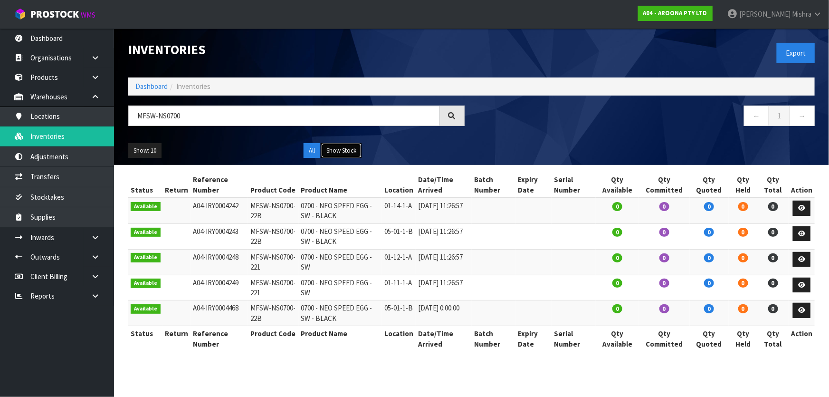
click at [347, 150] on button "Show Stock" at bounding box center [341, 150] width 40 height 15
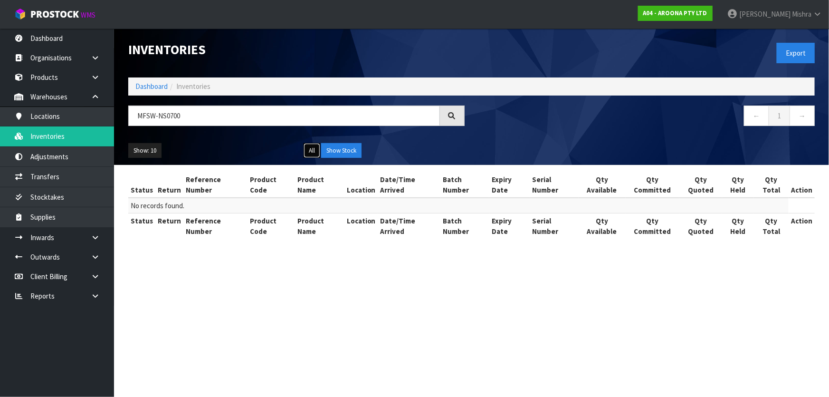
click at [308, 147] on button "All" at bounding box center [311, 150] width 17 height 15
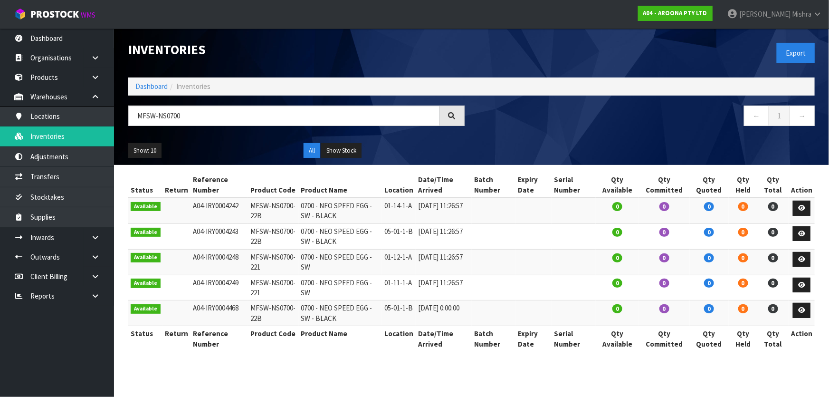
click at [268, 209] on td "MFSW-NS0700-22B" at bounding box center [273, 211] width 50 height 26
copy tr "MFSW-NS0700-22B"
click at [94, 250] on link at bounding box center [99, 256] width 30 height 19
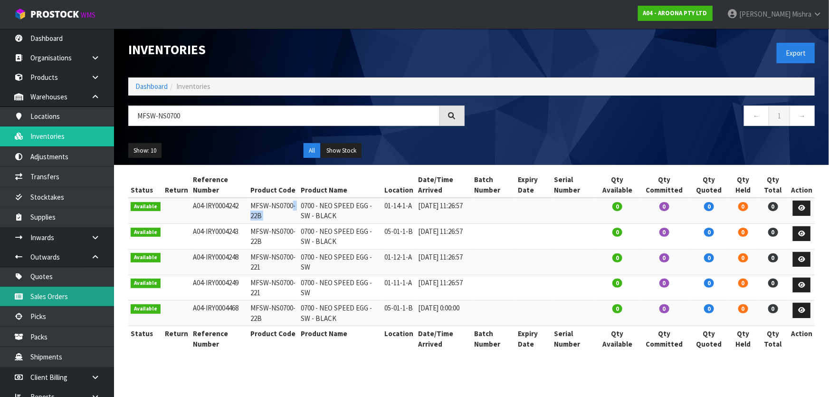
click at [85, 305] on link "Sales Orders" at bounding box center [57, 295] width 114 height 19
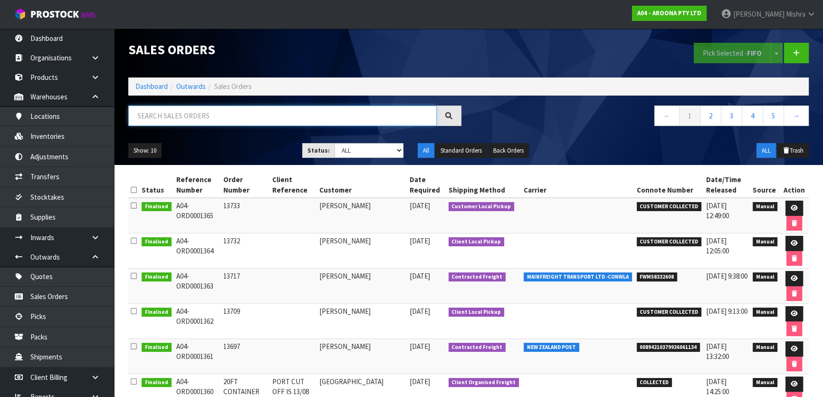
click at [185, 118] on input "text" at bounding box center [282, 115] width 308 height 20
paste input "MFSW-NS0700-22B"
type input "MFSW-NS0700-22B"
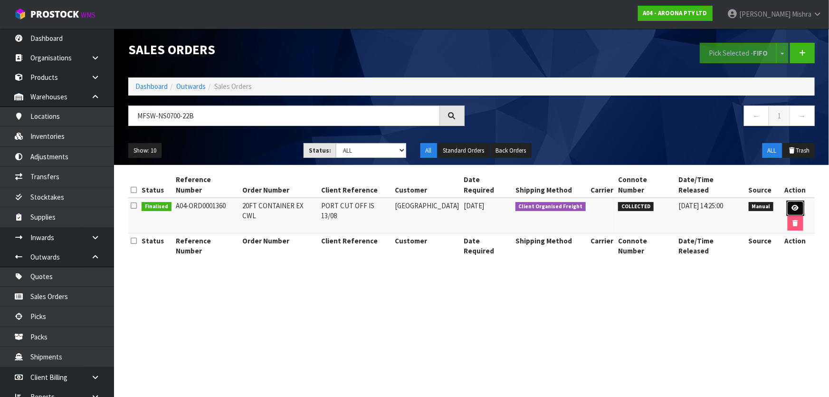
click at [787, 201] on link at bounding box center [796, 207] width 18 height 15
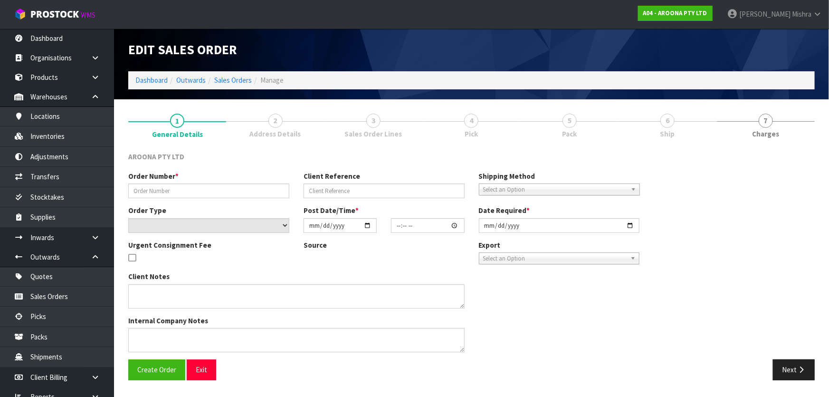
type input "20FT CONTAINER EX CWL"
type input "PORT CUT OFF IS 13/08"
select select "number:0"
type input "[DATE]"
type input "13:58:00.000"
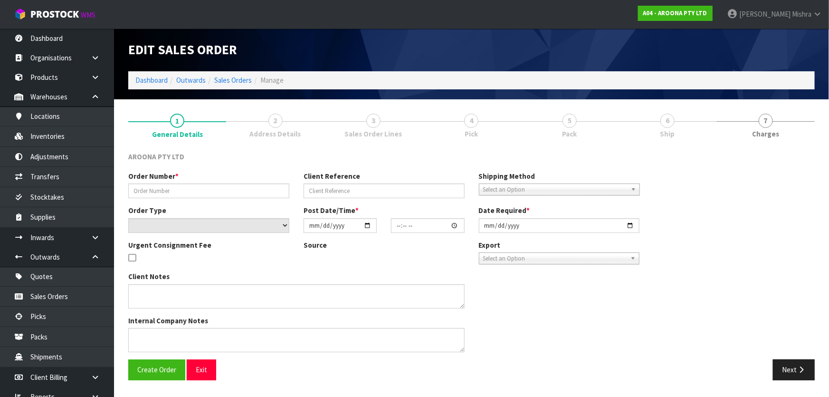
type input "[DATE]"
type textarea "PACKING INSTRUCTION EMAILED ON [DATE] - PLEASE ENSURE BOARDS ARE PACKED ON THEI…"
type textarea "COMPLETE THE ATTACHED SLI - SHIPPER LETTER OF INSTRUCTION FORM AND SEND BACK TH…"
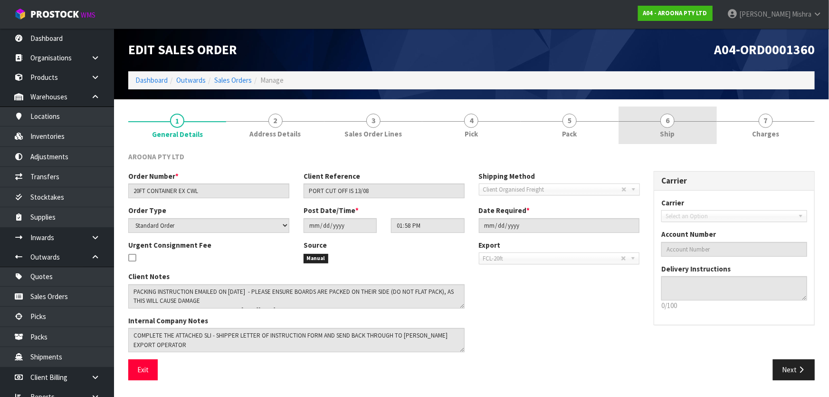
click at [639, 134] on link "6 Ship" at bounding box center [667, 125] width 98 height 38
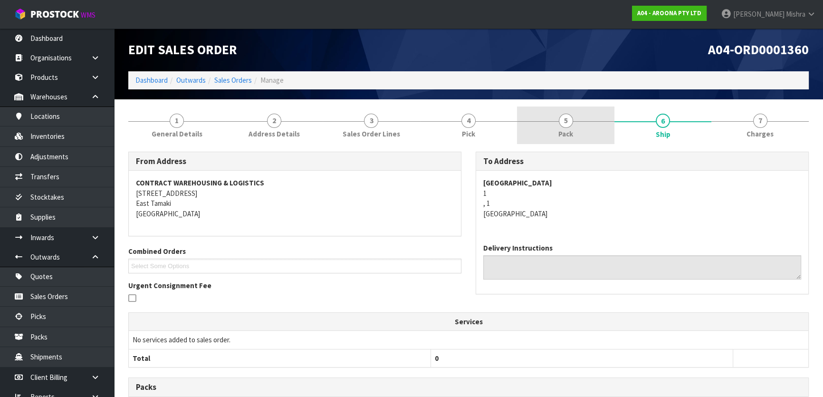
click at [577, 134] on link "5 Pack" at bounding box center [565, 125] width 97 height 38
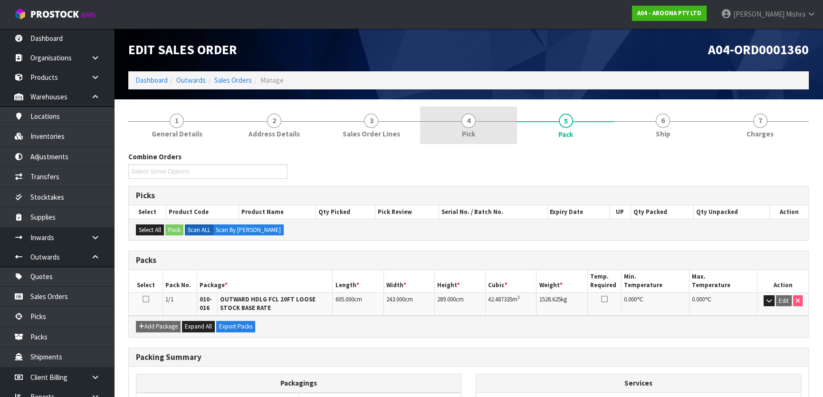
click at [483, 130] on link "4 Pick" at bounding box center [468, 125] width 97 height 38
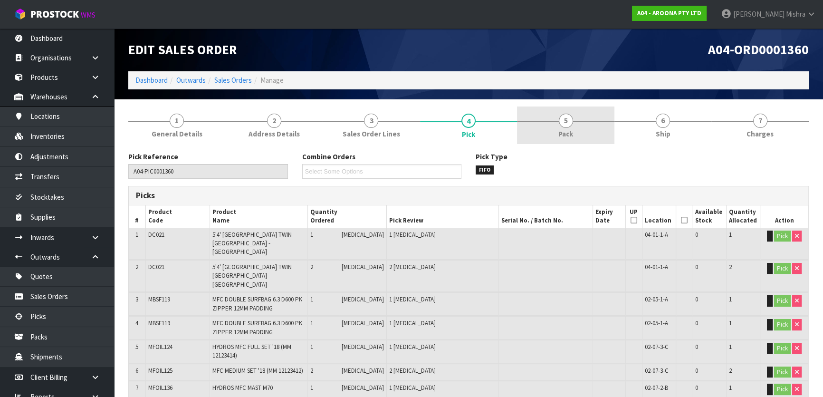
click at [565, 135] on span "Pack" at bounding box center [565, 134] width 15 height 10
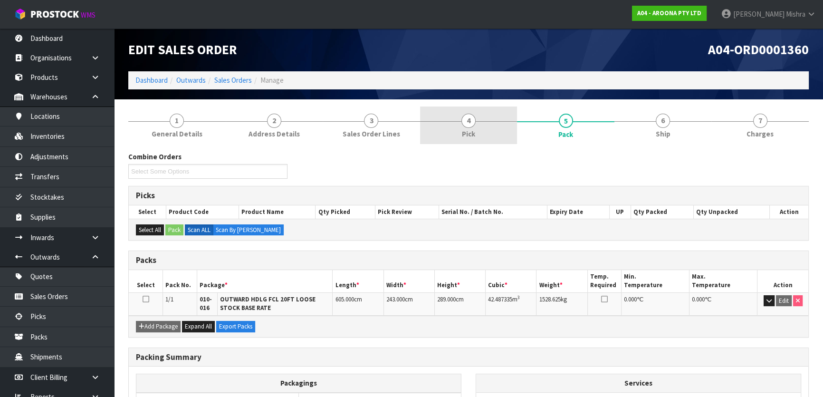
click at [491, 136] on link "4 Pick" at bounding box center [468, 125] width 97 height 38
click at [486, 137] on link "4 Pick" at bounding box center [468, 125] width 97 height 38
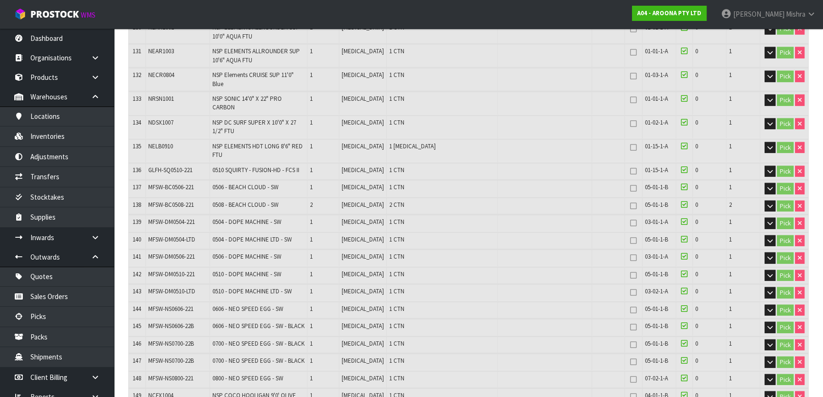
scroll to position [3024, 0]
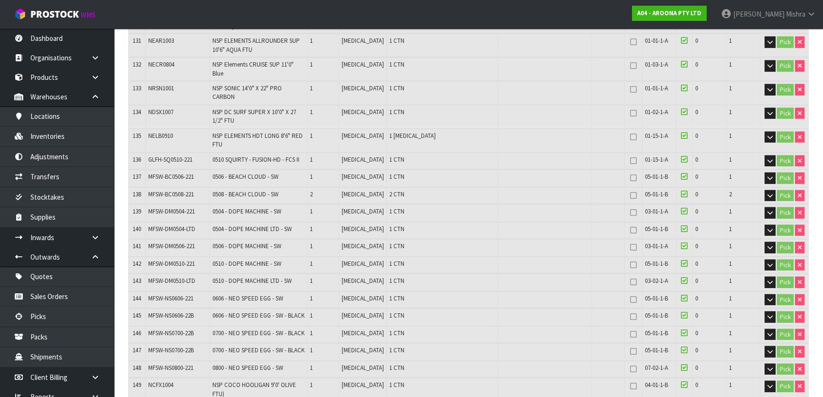
click at [180, 329] on span "MFSW-NS0700-22B" at bounding box center [171, 333] width 46 height 8
click at [181, 329] on span "MFSW-NS0700-22B" at bounding box center [171, 333] width 46 height 8
copy tr "MFSW-NS0700-22B"
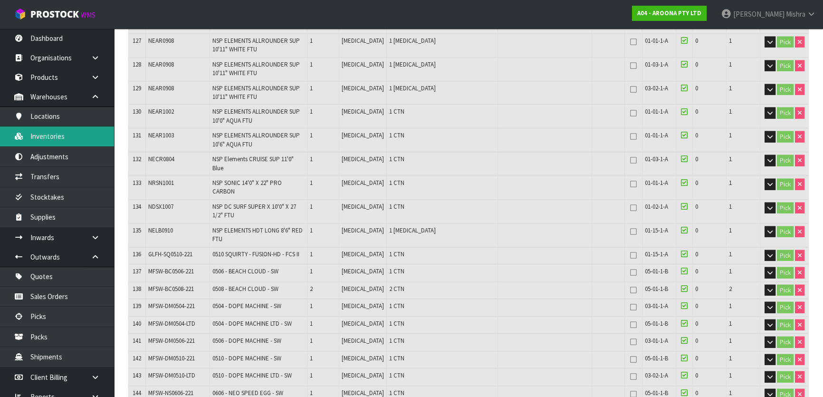
scroll to position [2895, 0]
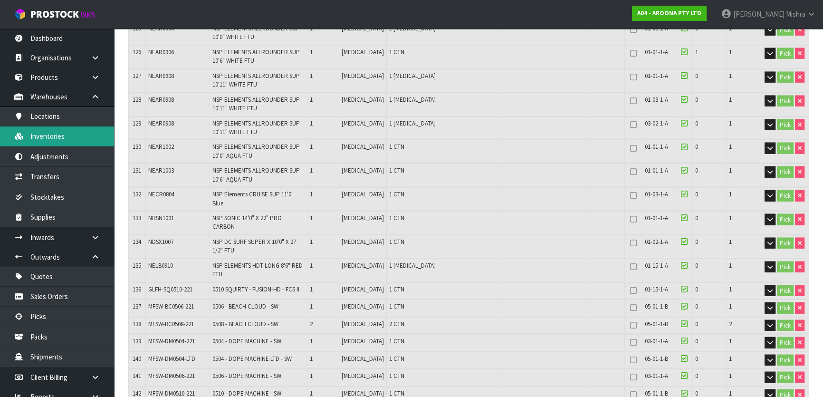
click at [77, 133] on link "Inventories" at bounding box center [57, 135] width 114 height 19
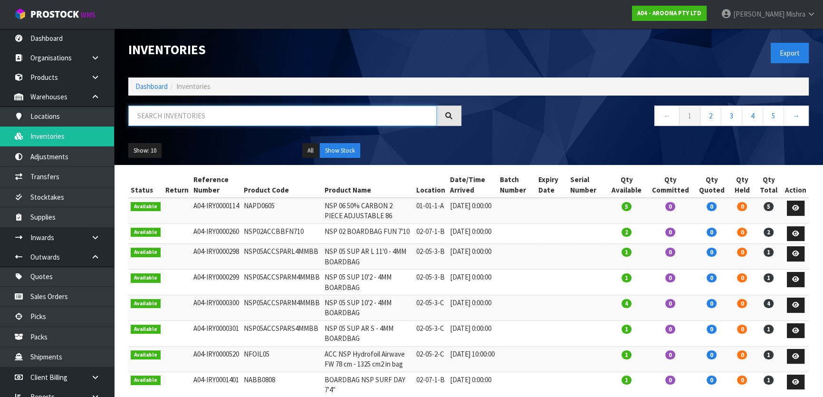
click at [230, 119] on input "text" at bounding box center [282, 115] width 308 height 20
paste input "MFSW-NS0700-22B"
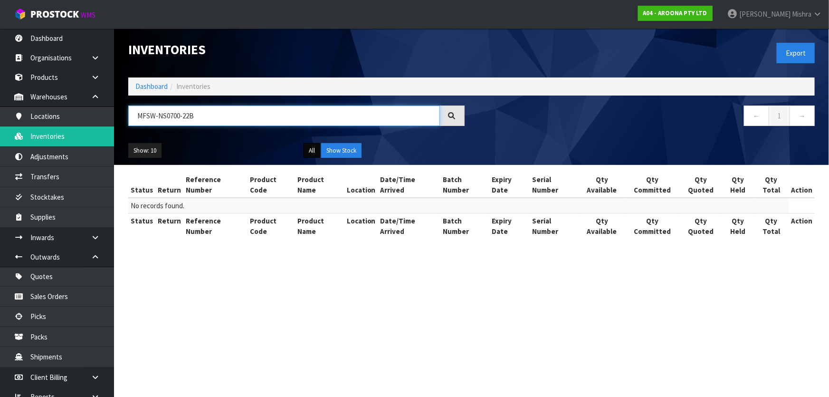
type input "MFSW-NS0700-22B"
click at [314, 152] on button "All" at bounding box center [311, 150] width 17 height 15
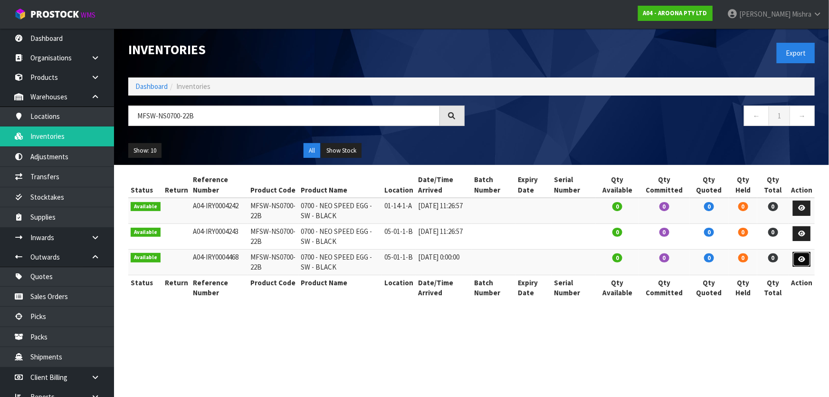
click at [803, 260] on icon at bounding box center [801, 259] width 7 height 6
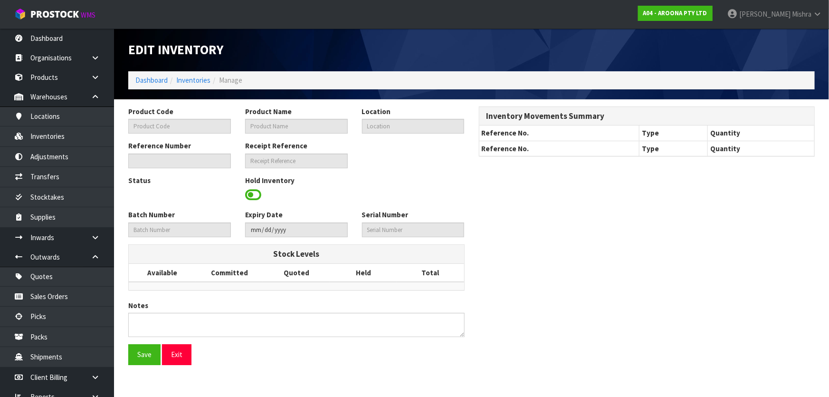
type input "MFSW-NS0700-22B"
type input "0700 - NEO SPEED EGG - SW - BLACK"
type input "05-01-1-B"
type input "A04-IRY0004468"
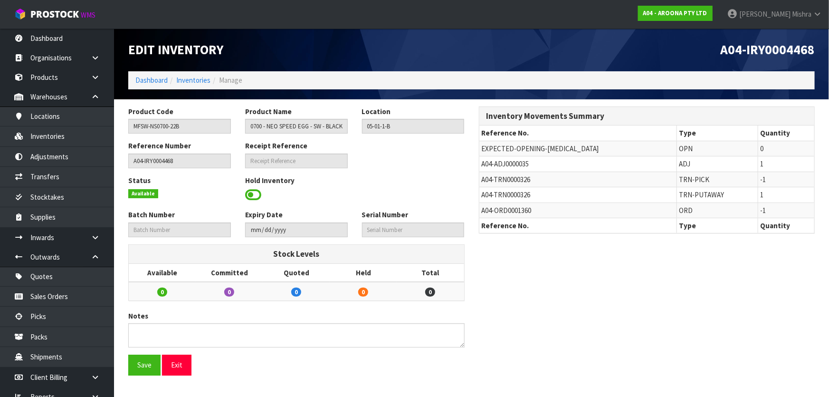
click at [498, 162] on span "A04-ADJ0000035" at bounding box center [505, 163] width 47 height 9
copy tr "A04-ADJ0000035"
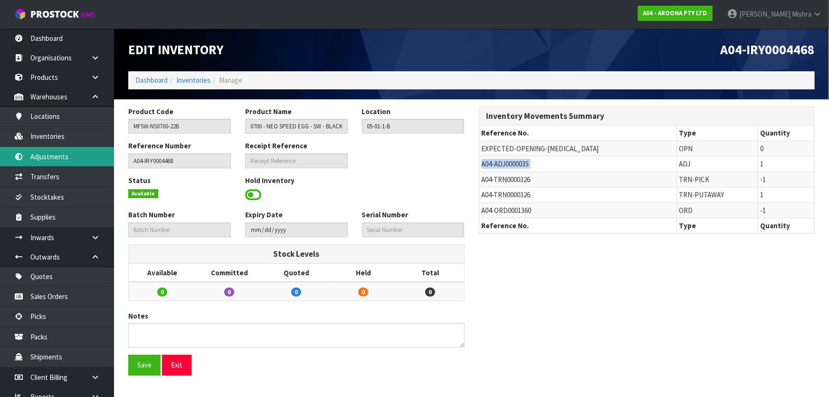
click at [74, 152] on link "Adjustments" at bounding box center [57, 156] width 114 height 19
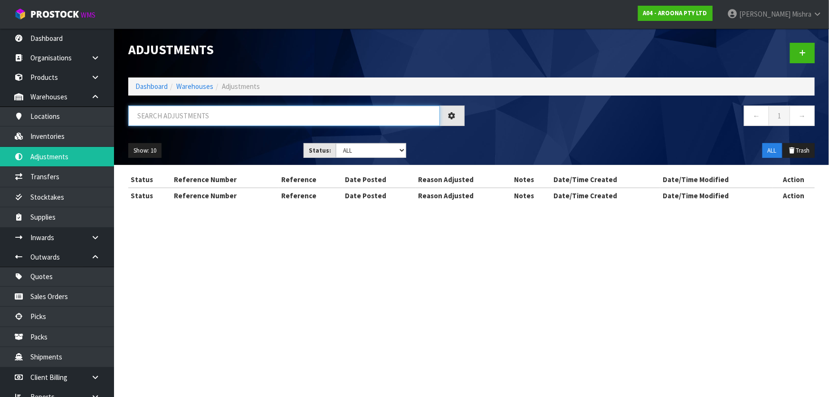
click at [180, 114] on input "text" at bounding box center [284, 115] width 312 height 20
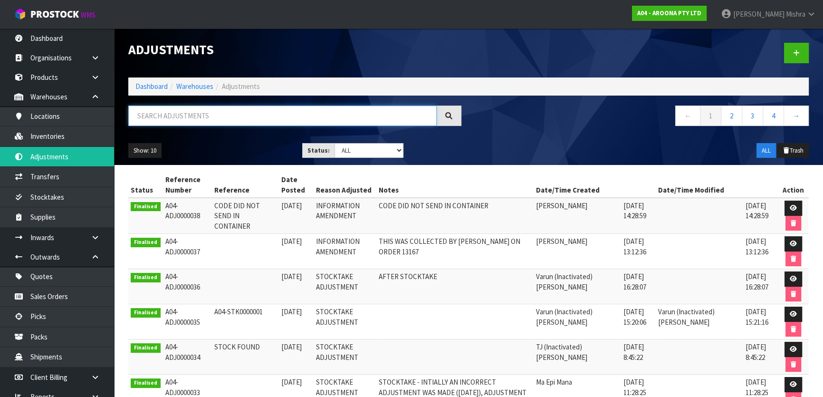
paste input "A04-ADJ0000035"
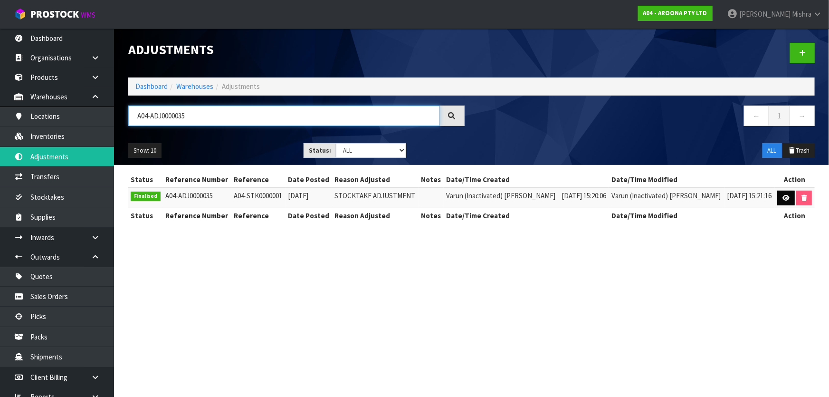
type input "A04-ADJ0000035"
click at [781, 202] on link at bounding box center [786, 197] width 18 height 15
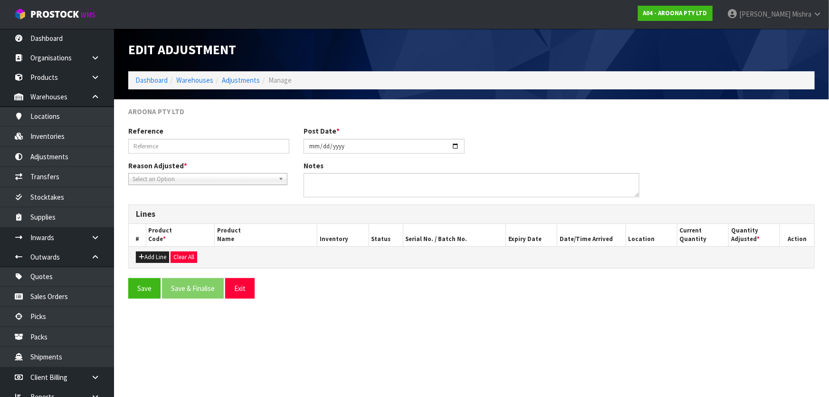
type input "A04-STK0000001"
type input "[DATE]"
